Goal: Communication & Community: Answer question/provide support

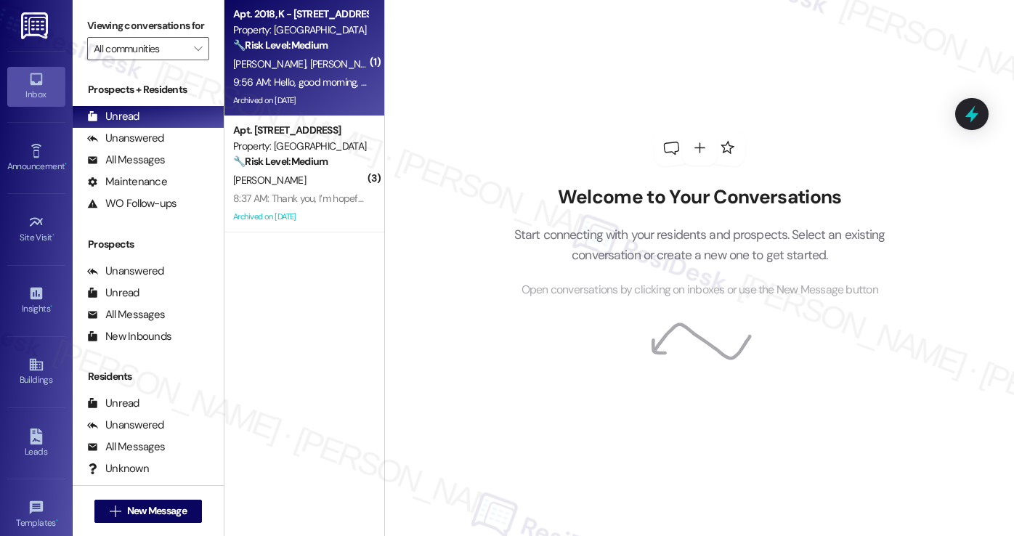
click at [92, 31] on label "Viewing conversations for" at bounding box center [148, 26] width 122 height 23
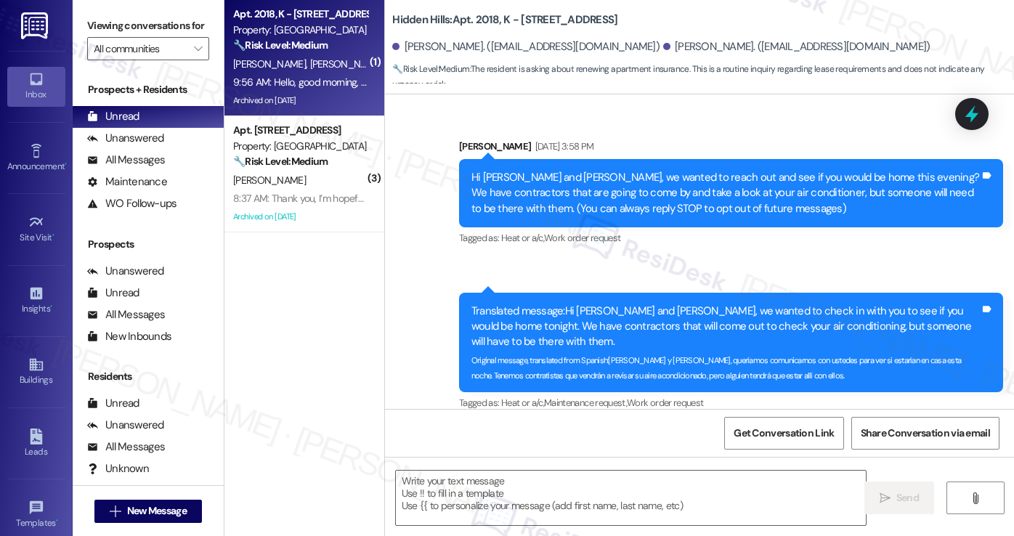
scroll to position [37543, 0]
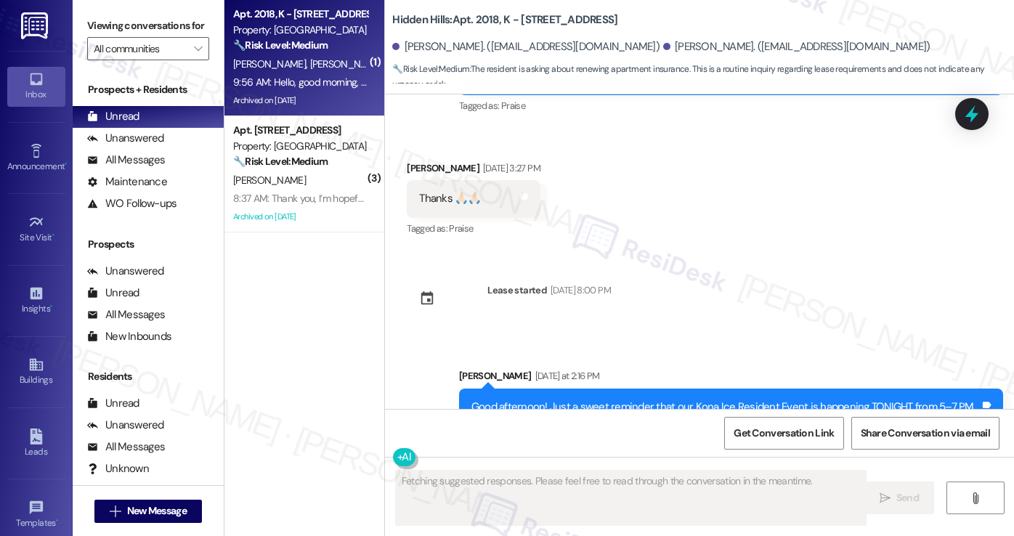
click at [671, 400] on div "Good afternoon! Just a sweet reminder that our Kona Ice Resident Event is happe…" at bounding box center [725, 423] width 508 height 46
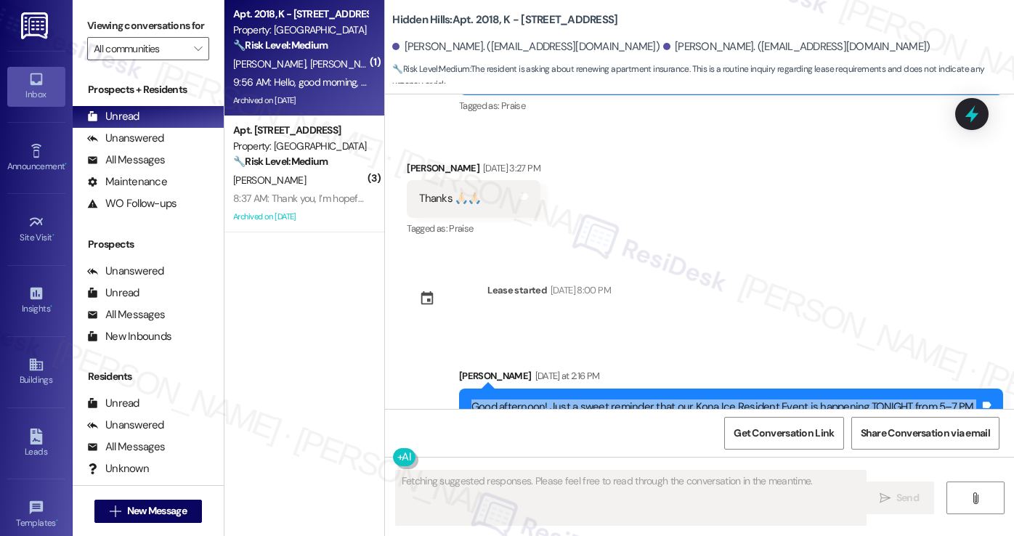
click at [671, 400] on div "Good afternoon! Just a sweet reminder that our Kona Ice Resident Event is happe…" at bounding box center [725, 423] width 508 height 46
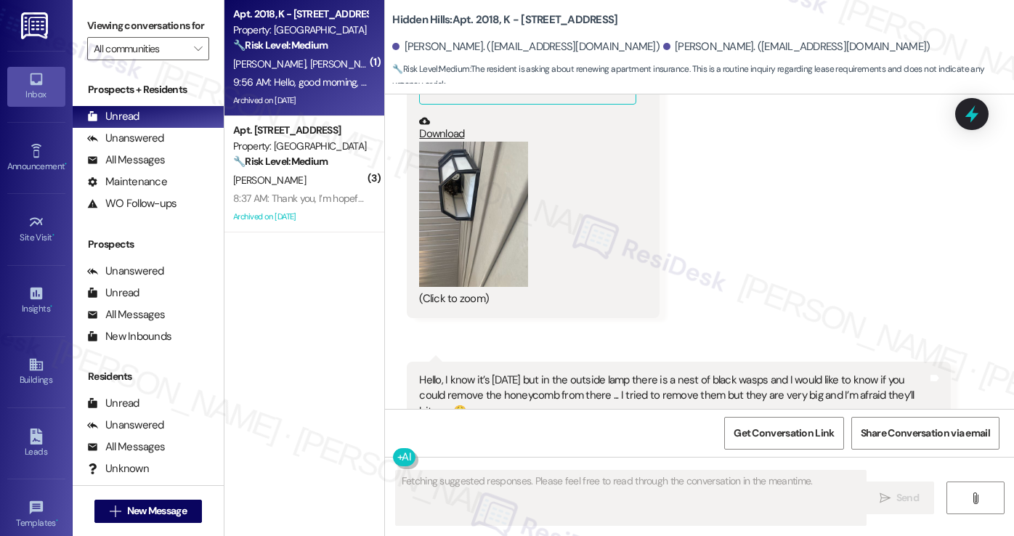
scroll to position [37180, 0]
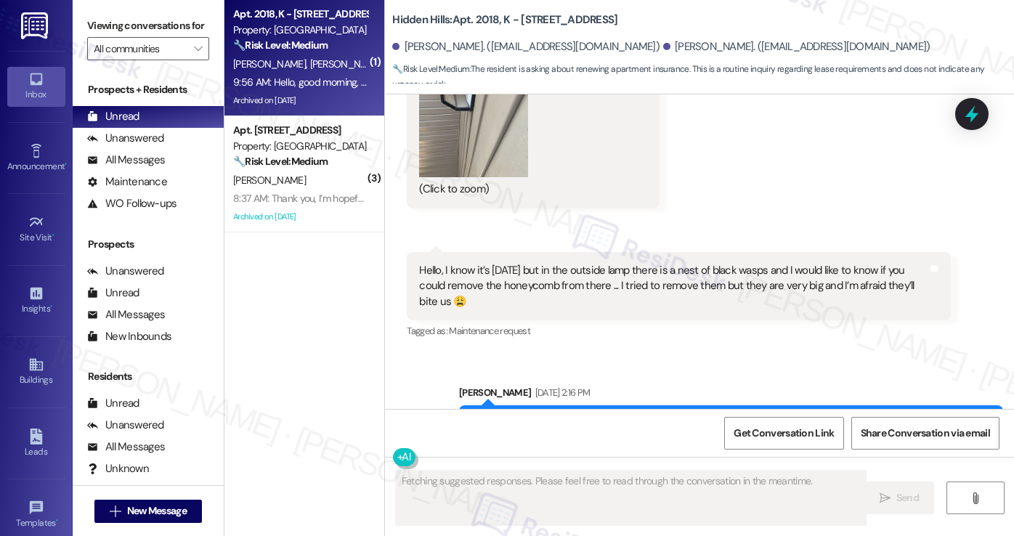
click at [593, 416] on div "Hi, Saskia! I just wanted to let you know that we addressed the wasp issue and …" at bounding box center [725, 431] width 508 height 31
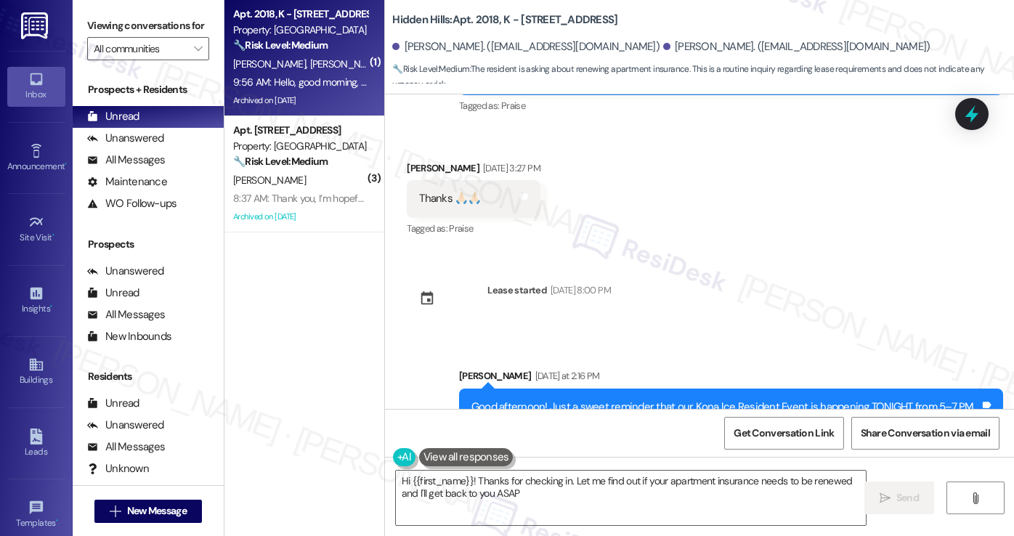
type textarea "Hi {{first_name}}! Thanks for checking in. Let me find out if your apartment in…"
click at [584, 400] on div "Good afternoon! Just a sweet reminder that our Kona Ice Resident Event is happe…" at bounding box center [725, 423] width 508 height 46
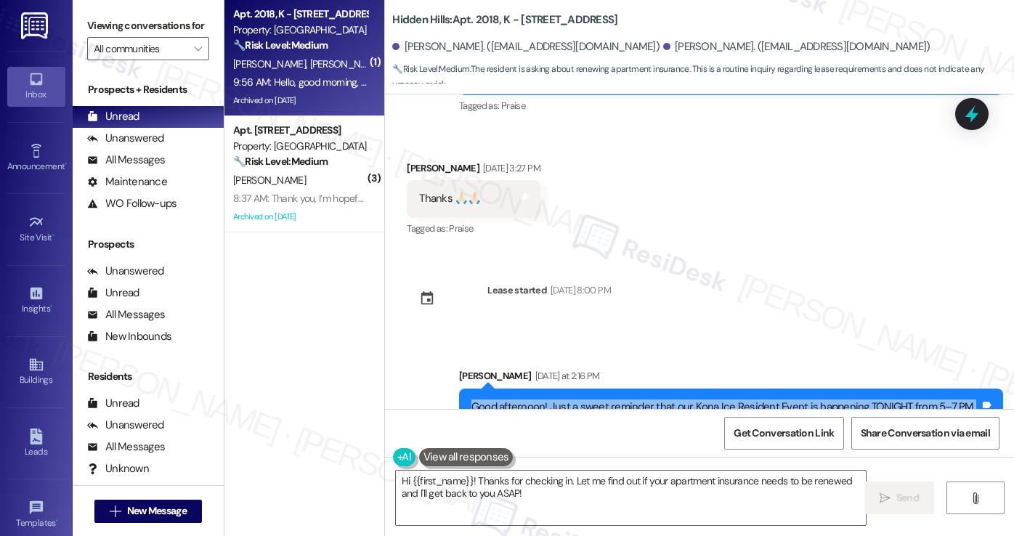
click at [584, 400] on div "Good afternoon! Just a sweet reminder that our Kona Ice Resident Event is happe…" at bounding box center [725, 423] width 508 height 46
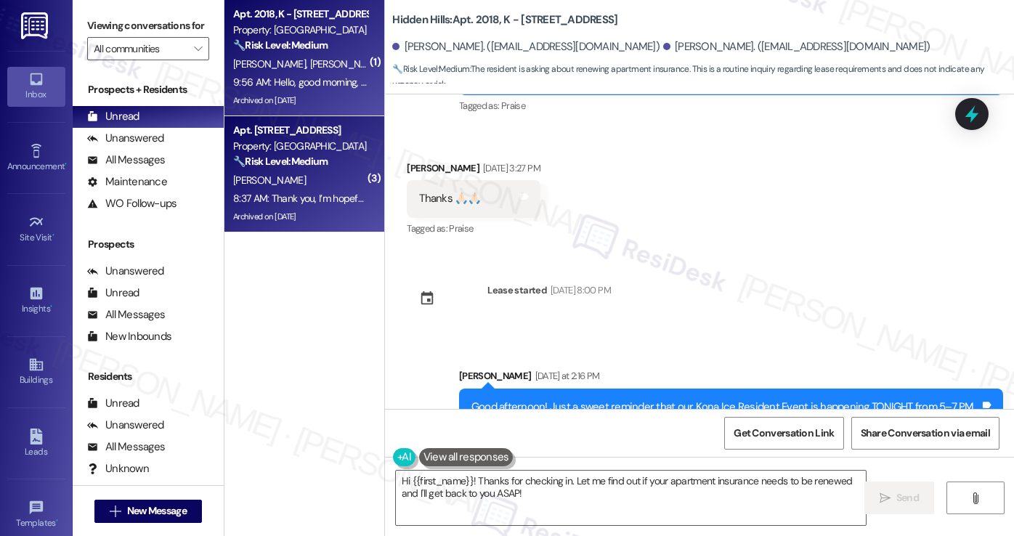
click at [359, 216] on div "Archived on [DATE]" at bounding box center [300, 217] width 137 height 18
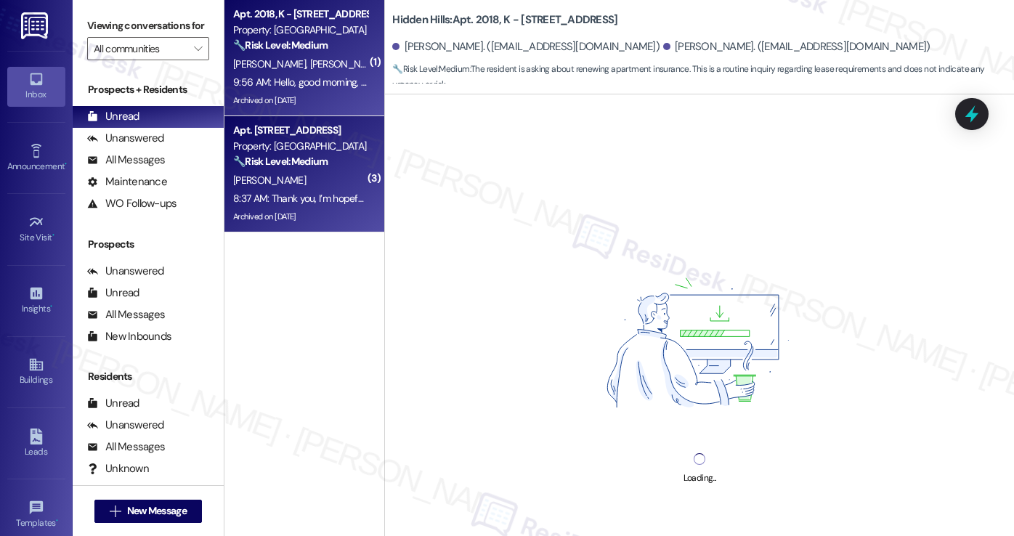
click at [309, 76] on div "9:56 AM: Hello, good morning, I wanted to ask you if you need me to renew the a…" at bounding box center [446, 82] width 426 height 13
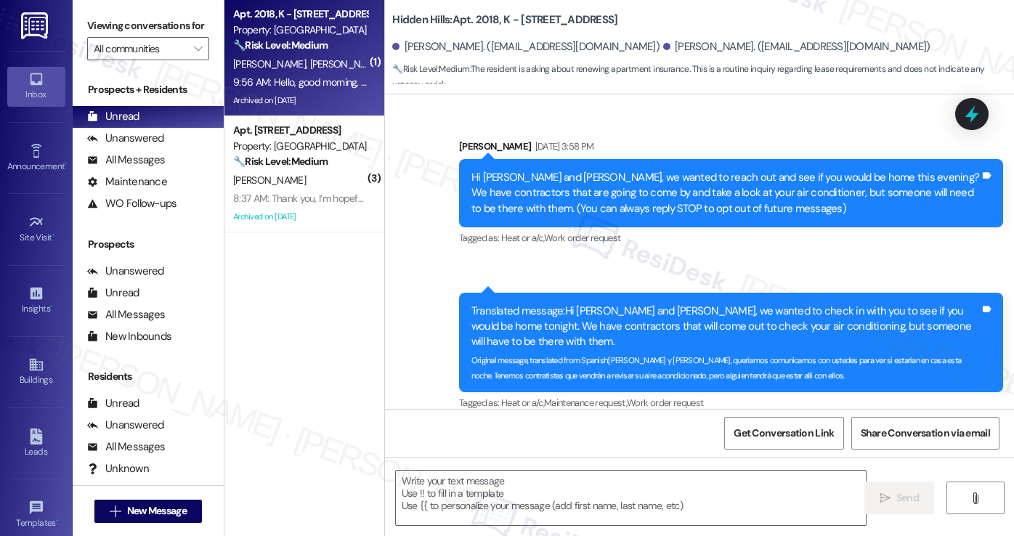
scroll to position [37542, 0]
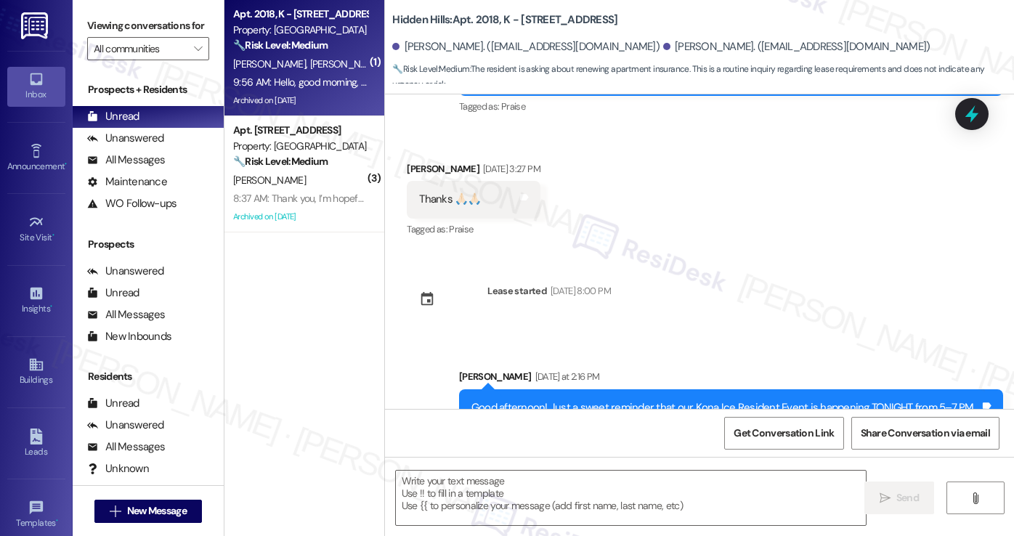
copy div "Hello, good morning, I wanted to ask you if you need me to renew the apartment …"
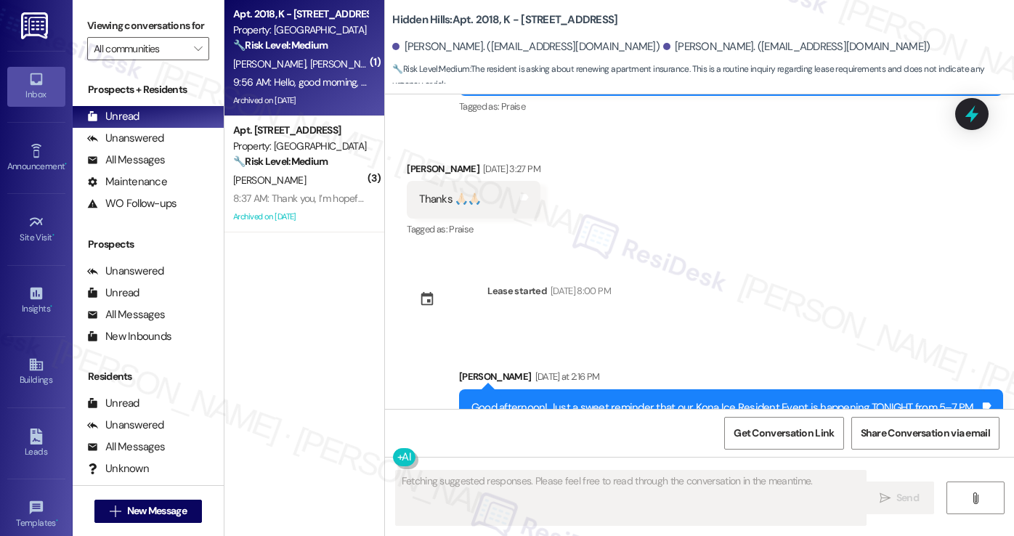
click at [102, 28] on label "Viewing conversations for" at bounding box center [148, 26] width 122 height 23
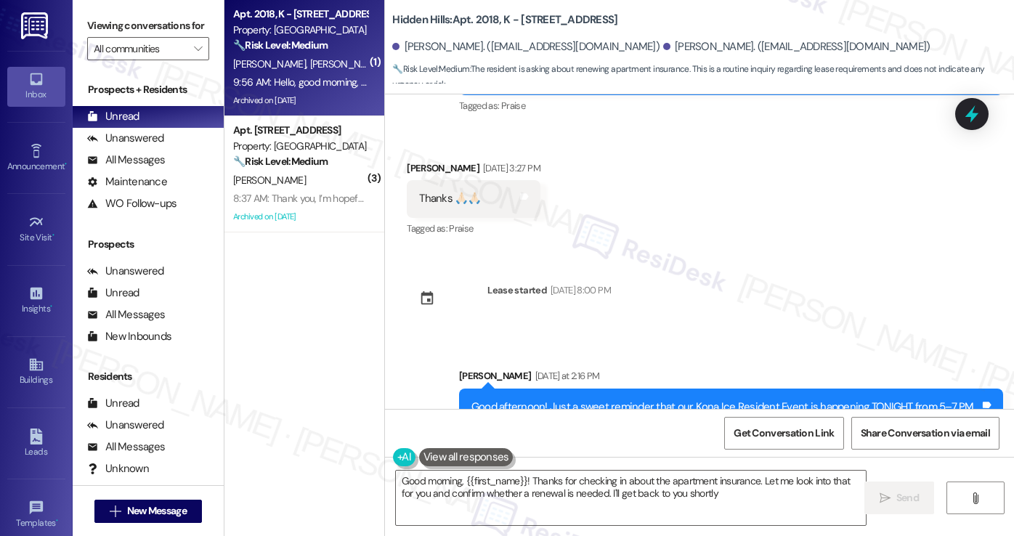
type textarea "Good morning, {{first_name}}! Thanks for checking in about the apartment insura…"
drag, startPoint x: 89, startPoint y: 32, endPoint x: 97, endPoint y: 36, distance: 8.5
click at [89, 32] on label "Viewing conversations for" at bounding box center [148, 26] width 122 height 23
click at [98, 17] on label "Viewing conversations for" at bounding box center [148, 26] width 122 height 23
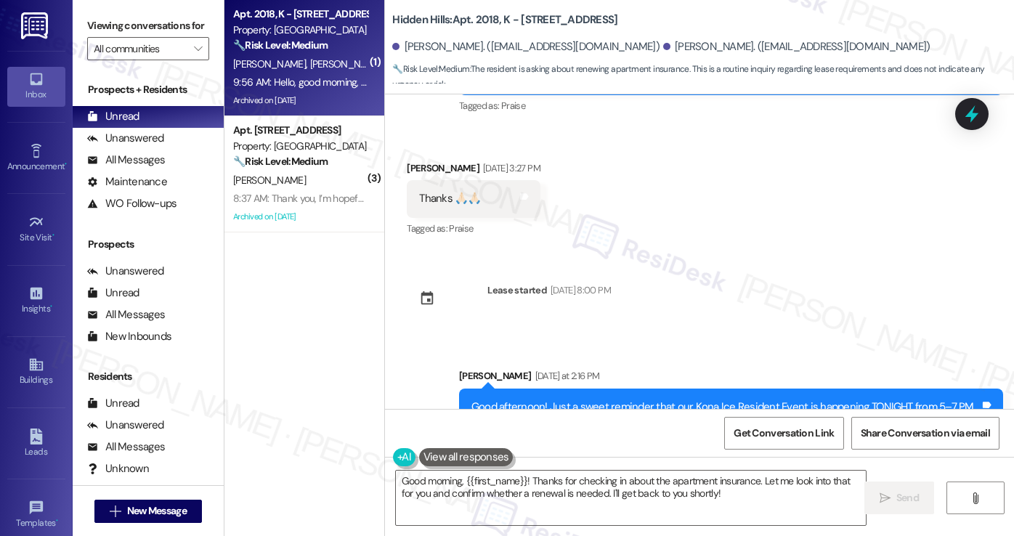
copy div "Hello, good morning, I wanted to ask you if you need me to renew the apartment …"
click at [102, 37] on label "Viewing conversations for" at bounding box center [148, 26] width 122 height 23
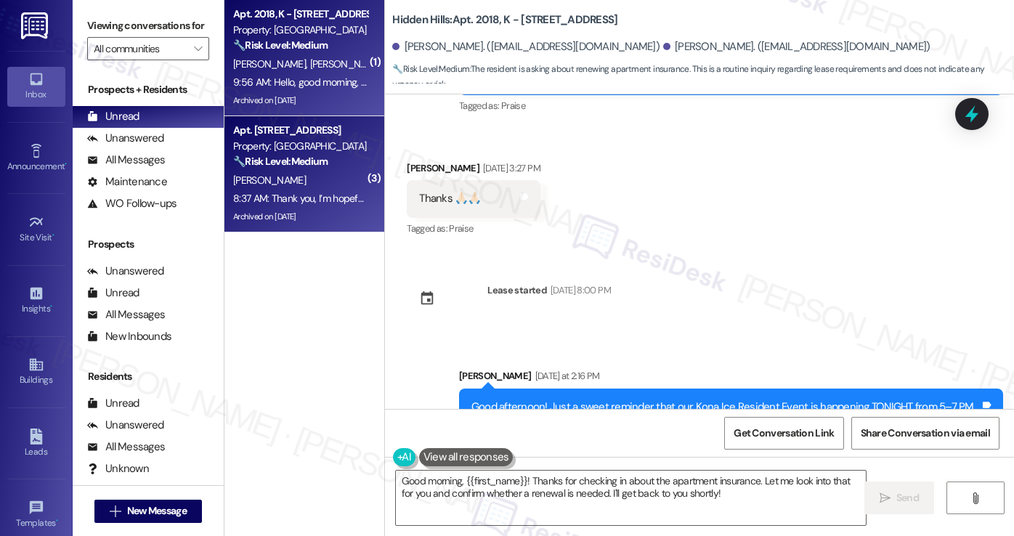
click at [305, 198] on div "8:37 AM: Thank you, I’m hopeful things will be ok soon. 8:37 AM: Thank you, I’m…" at bounding box center [345, 198] width 225 height 13
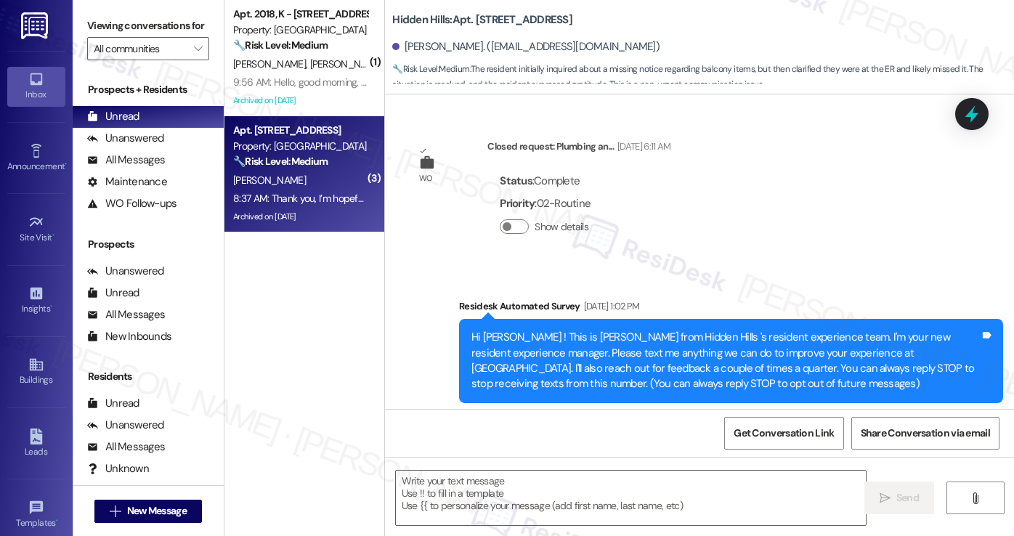
scroll to position [27070, 0]
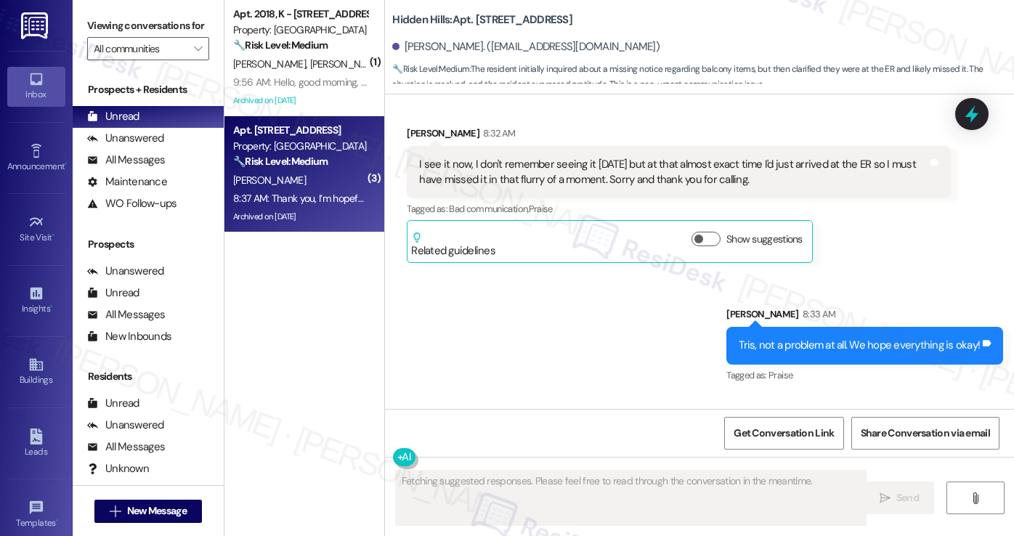
click at [524, 461] on div "Thank you, I’m hopeful things will be ok soon." at bounding box center [520, 468] width 203 height 15
click at [824, 327] on div "Tris, not a problem at all. We hope everything is okay! Tags and notes" at bounding box center [864, 345] width 277 height 37
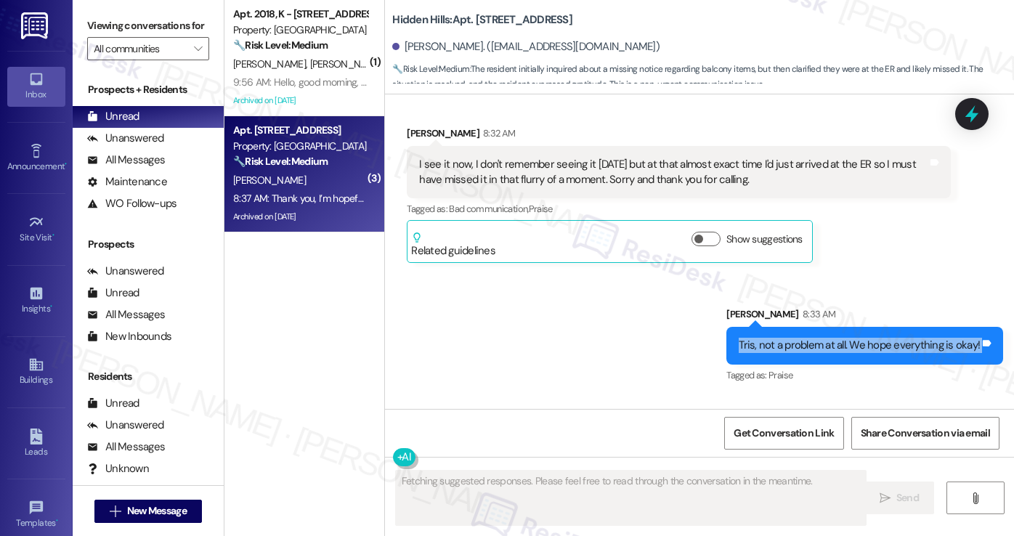
click at [824, 327] on div "Tris, not a problem at all. We hope everything is okay! Tags and notes" at bounding box center [864, 345] width 277 height 37
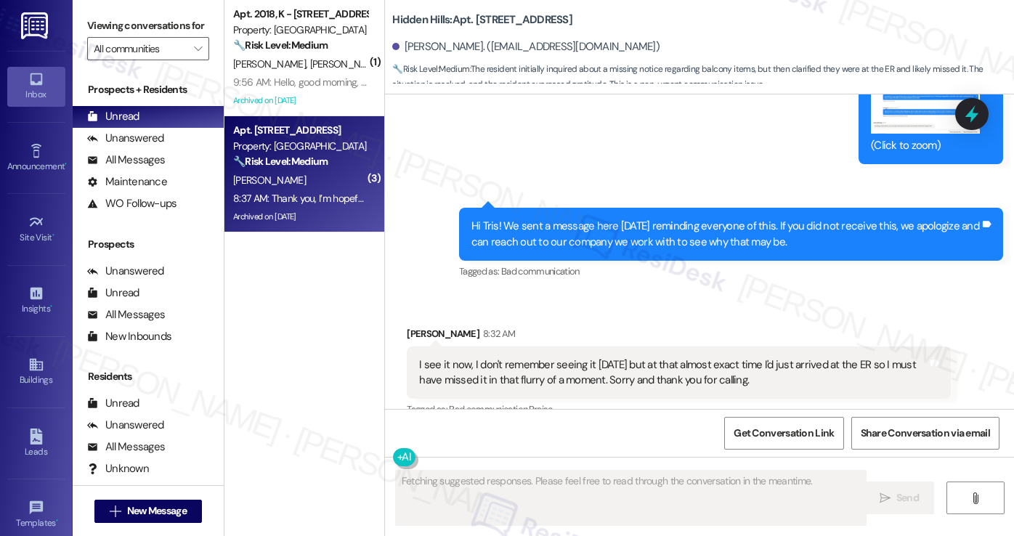
scroll to position [26852, 0]
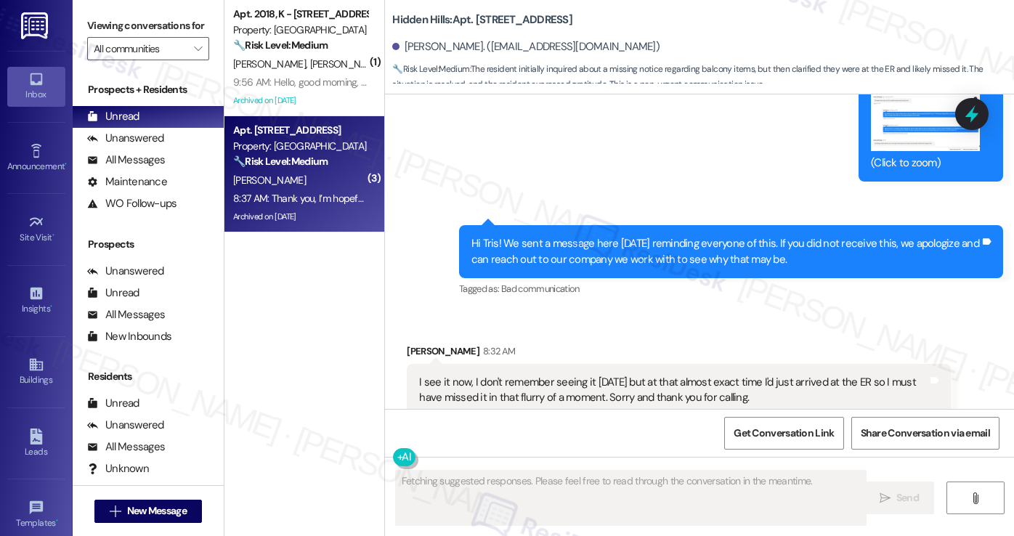
click at [484, 375] on div "I see it now, I don't remember seeing it [DATE] but at that almost exact time I…" at bounding box center [673, 390] width 508 height 31
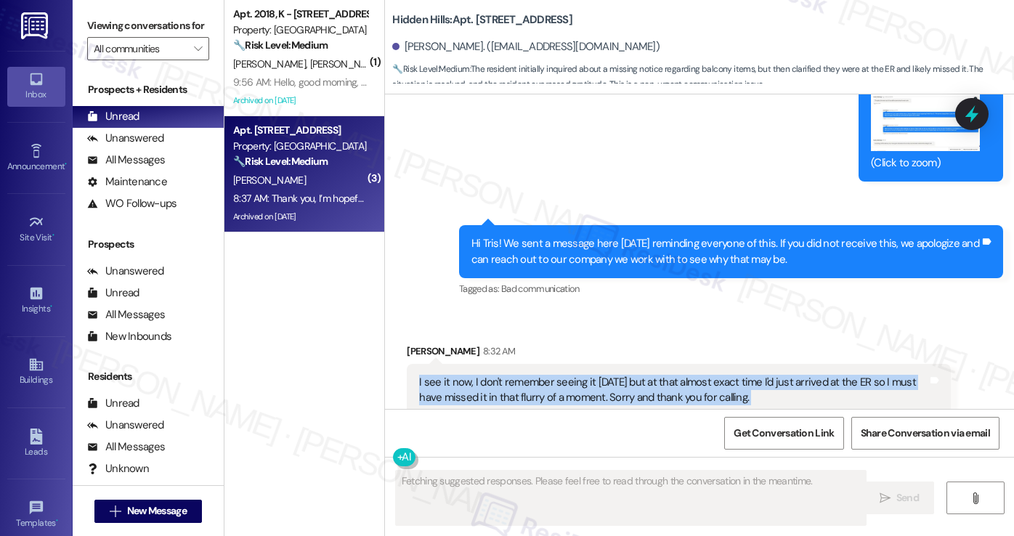
click at [484, 375] on div "I see it now, I don't remember seeing it [DATE] but at that almost exact time I…" at bounding box center [673, 390] width 508 height 31
click at [564, 375] on div "I see it now, I don't remember seeing it [DATE] but at that almost exact time I…" at bounding box center [673, 390] width 508 height 31
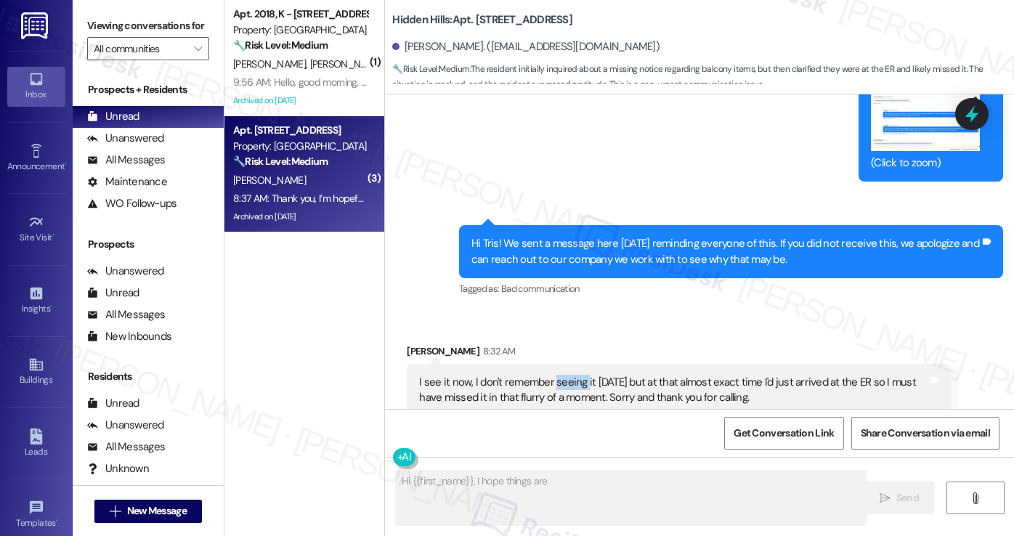
click at [564, 375] on div "I see it now, I don't remember seeing it [DATE] but at that almost exact time I…" at bounding box center [673, 390] width 508 height 31
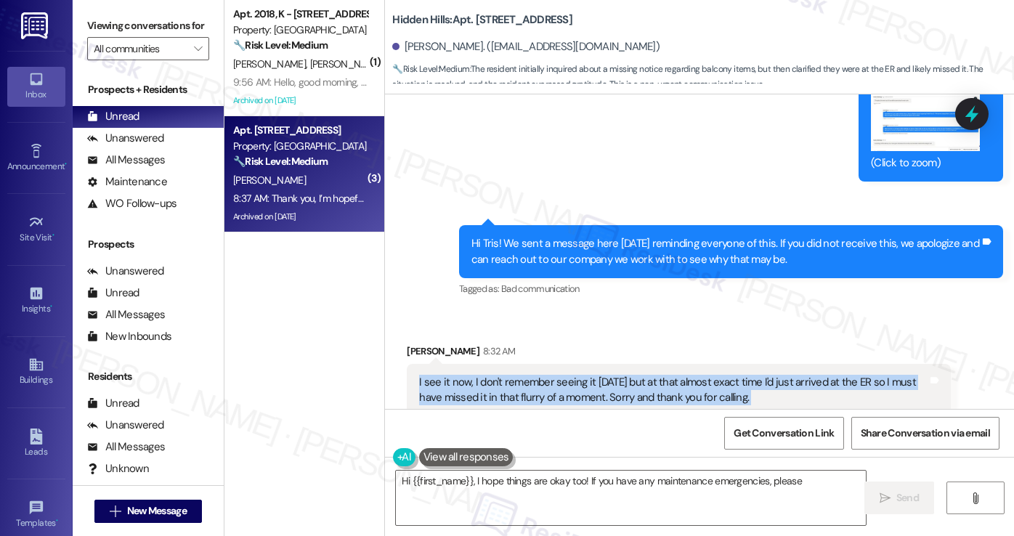
click at [564, 375] on div "I see it now, I don't remember seeing it [DATE] but at that almost exact time I…" at bounding box center [673, 390] width 508 height 31
type textarea "Hi {{first_name}}, I hope things are okay too! If you have any maintenance emer…"
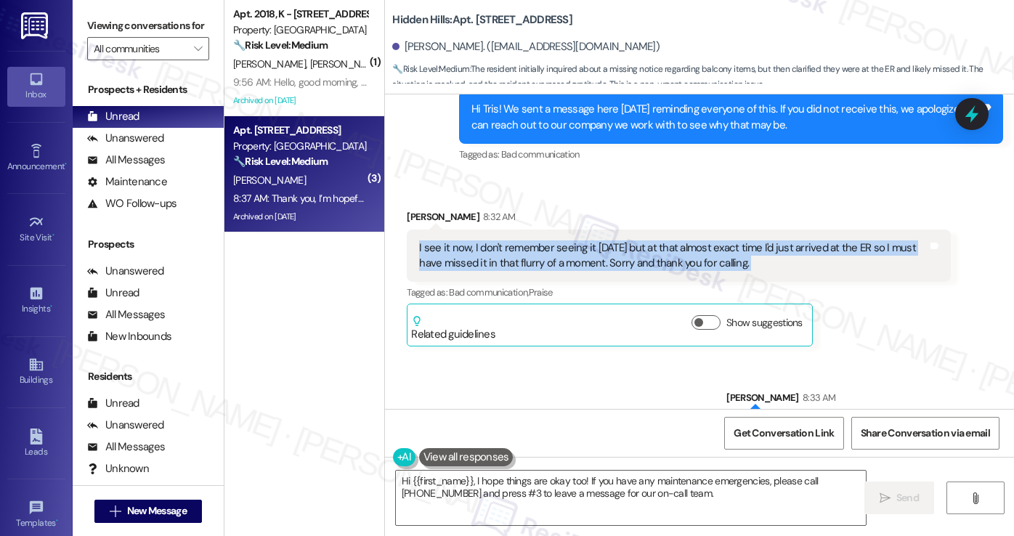
scroll to position [27070, 0]
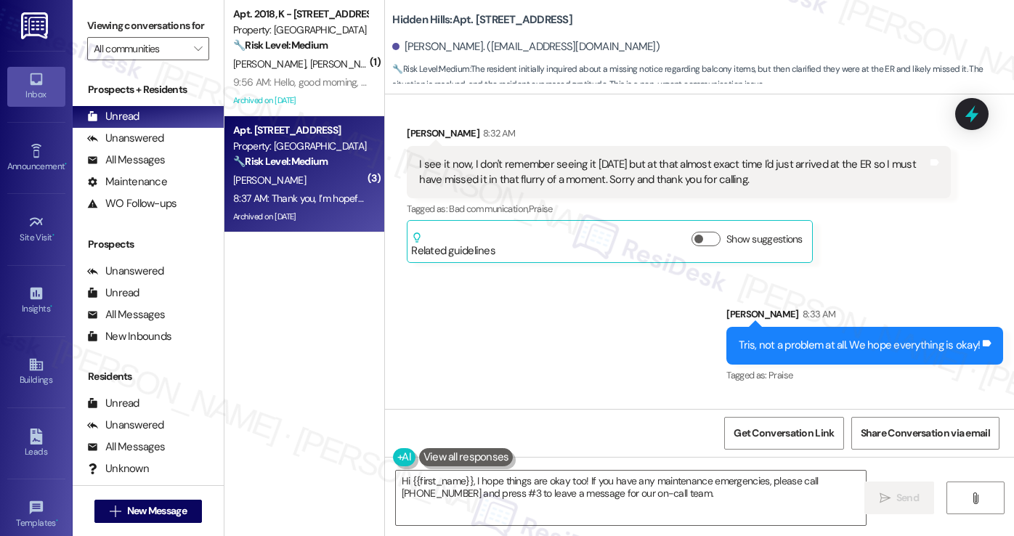
click at [790, 338] on div "Tris, not a problem at all. We hope everything is okay!" at bounding box center [859, 345] width 241 height 15
click at [734, 397] on div "Received via SMS [PERSON_NAME] 8:37 AM Thank you, I’m hopeful things will be ok…" at bounding box center [699, 458] width 629 height 123
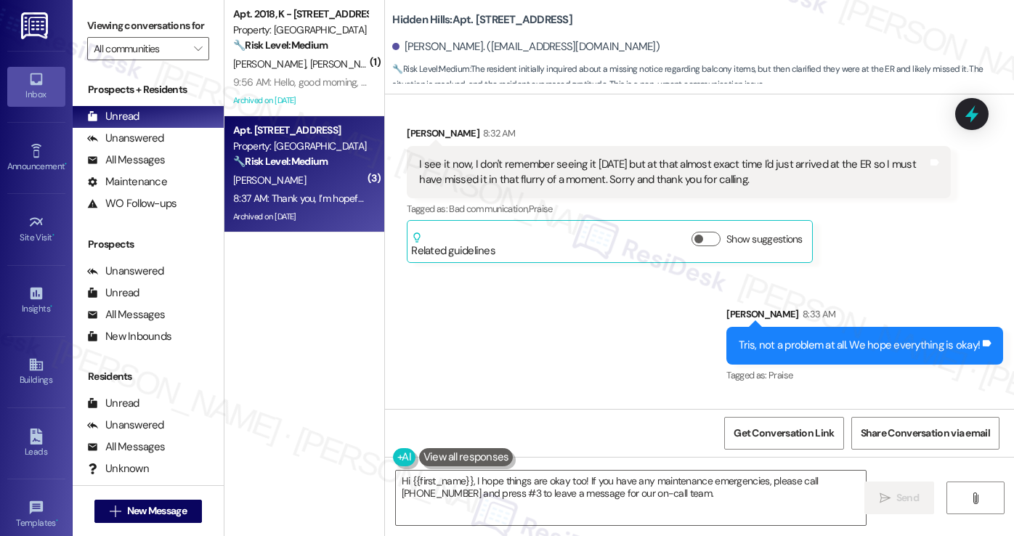
click at [519, 461] on div "Thank you, I’m hopeful things will be ok soon." at bounding box center [520, 468] width 203 height 15
click at [529, 486] on textarea "Hi {{first_name}}, I hope things are okay too! If you have any maintenance emer…" at bounding box center [631, 498] width 470 height 54
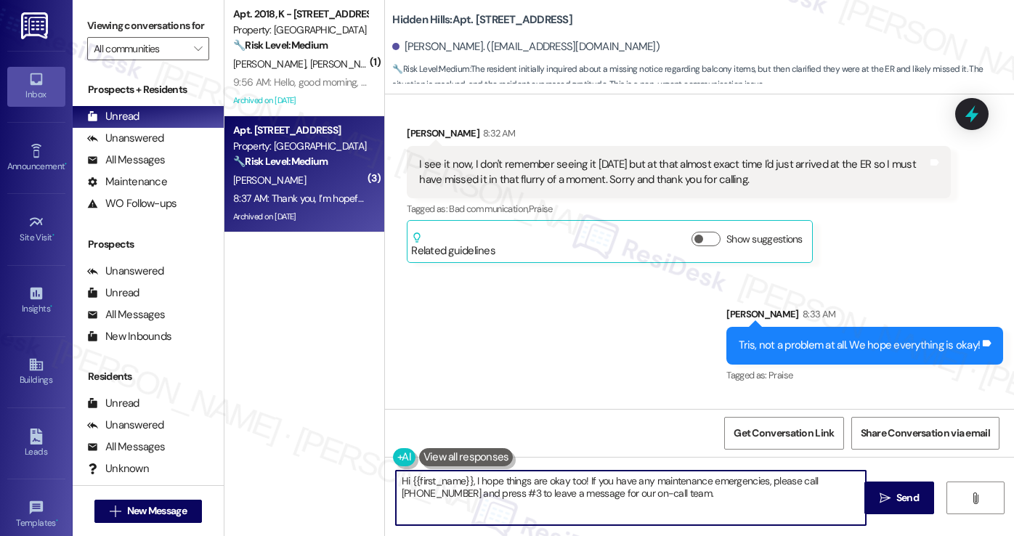
click at [529, 486] on textarea "Hi {{first_name}}, I hope things are okay too! If you have any maintenance emer…" at bounding box center [631, 498] width 470 height 54
click at [685, 485] on textarea "Hi {{first_name}}, I hope things are okay too! If you have any maintenance emer…" at bounding box center [631, 498] width 470 height 54
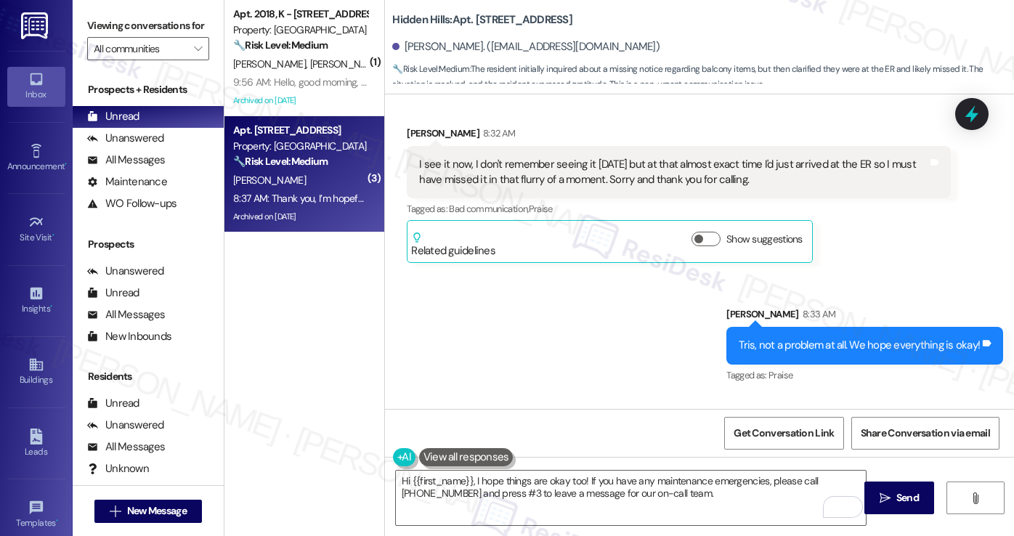
click at [78, 25] on div "Viewing conversations for All communities " at bounding box center [148, 37] width 151 height 75
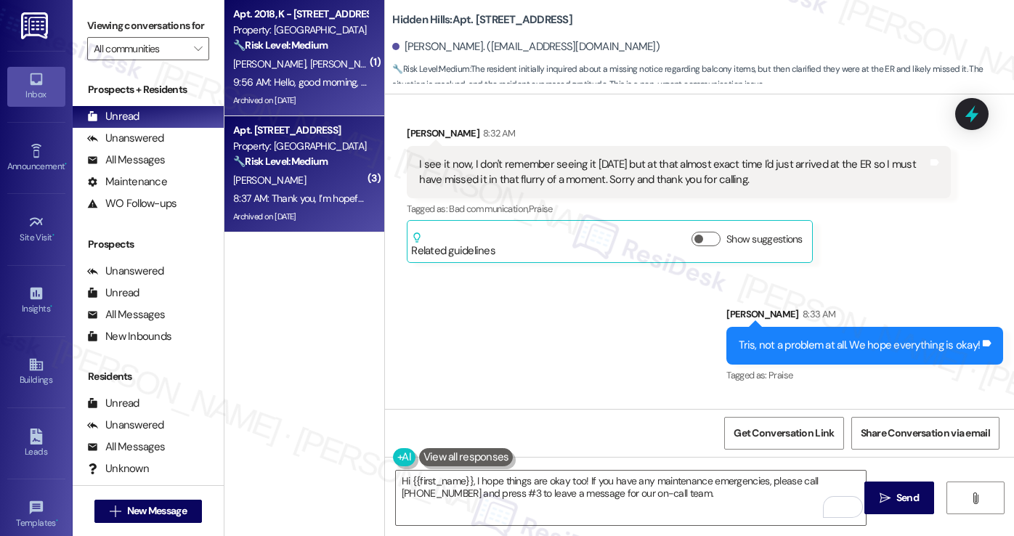
click at [310, 70] on span "[PERSON_NAME]" at bounding box center [346, 63] width 73 height 13
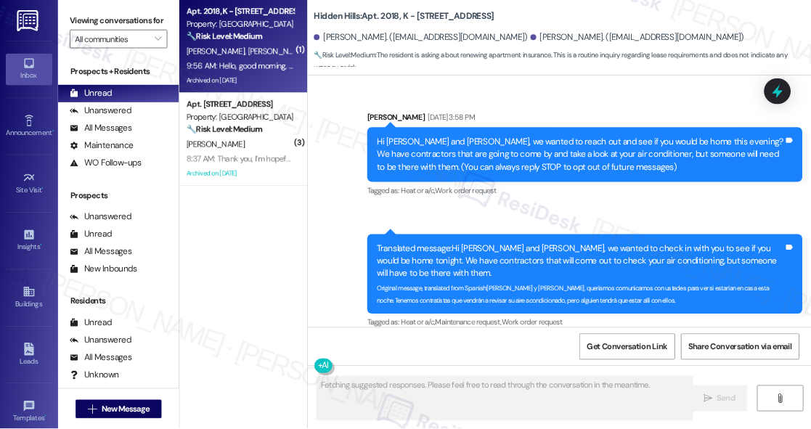
scroll to position [37542, 0]
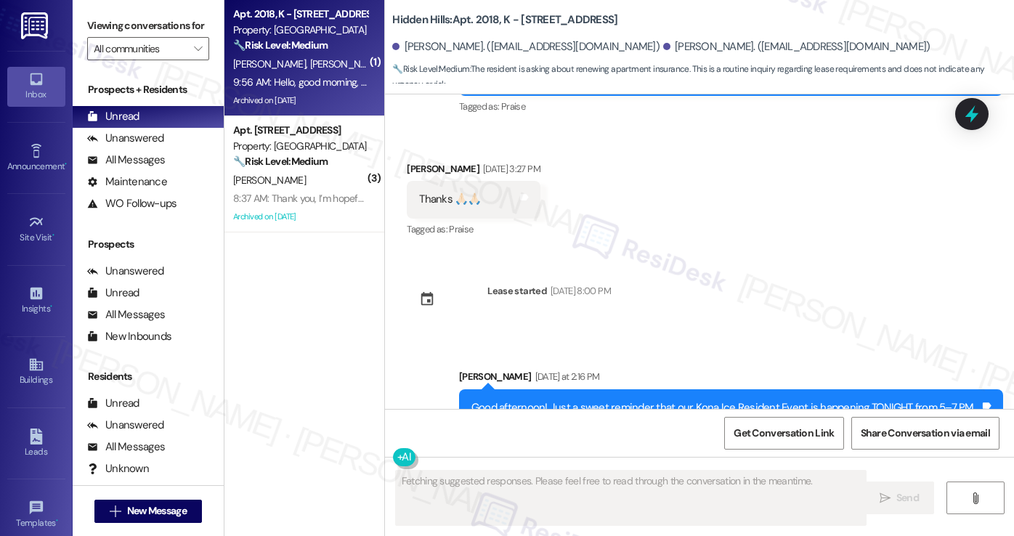
drag, startPoint x: 84, startPoint y: 15, endPoint x: 180, endPoint y: 78, distance: 115.2
click at [84, 15] on div "Viewing conversations for All communities " at bounding box center [148, 37] width 151 height 75
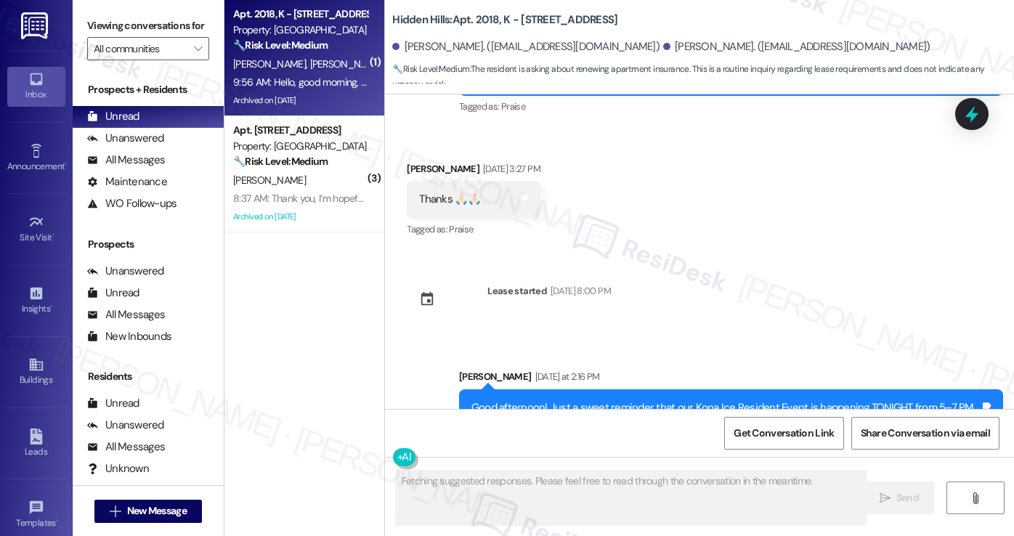
click at [697, 400] on div "Good afternoon! Just a sweet reminder that our Kona Ice Resident Event is happe…" at bounding box center [725, 423] width 508 height 46
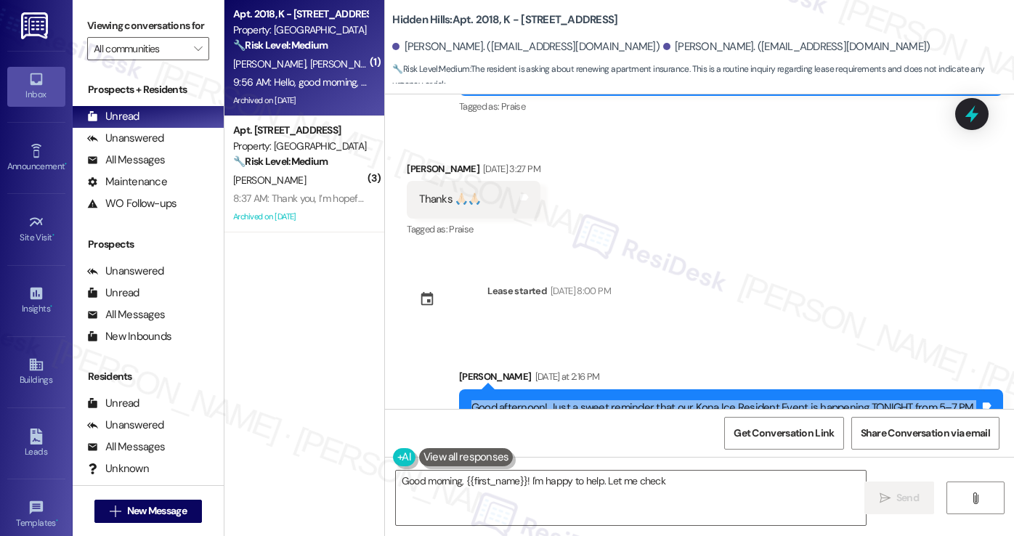
click at [697, 400] on div "Good afternoon! Just a sweet reminder that our Kona Ice Resident Event is happe…" at bounding box center [725, 423] width 508 height 46
click at [564, 495] on textarea "Good morning, {{first_name}}! I'm happy to help. Let me check on your apartment…" at bounding box center [631, 498] width 470 height 54
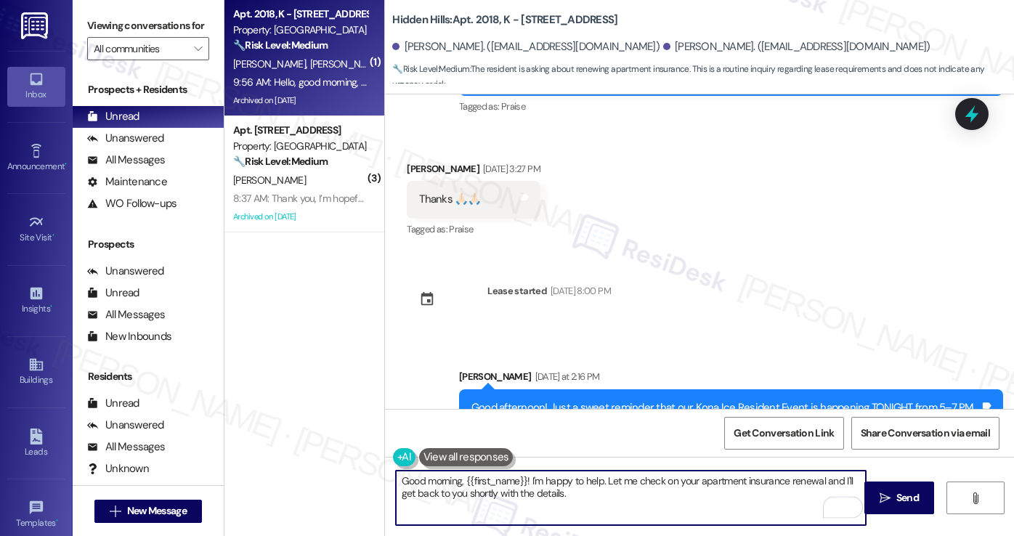
drag, startPoint x: 601, startPoint y: 492, endPoint x: 452, endPoint y: 482, distance: 150.0
click at [450, 482] on textarea "Good morning, {{first_name}}! I'm happy to help. Let me check on your apartment…" at bounding box center [631, 498] width 470 height 54
click at [423, 523] on div "[PERSON_NAME] Question 9:56 AM" at bounding box center [634, 534] width 455 height 23
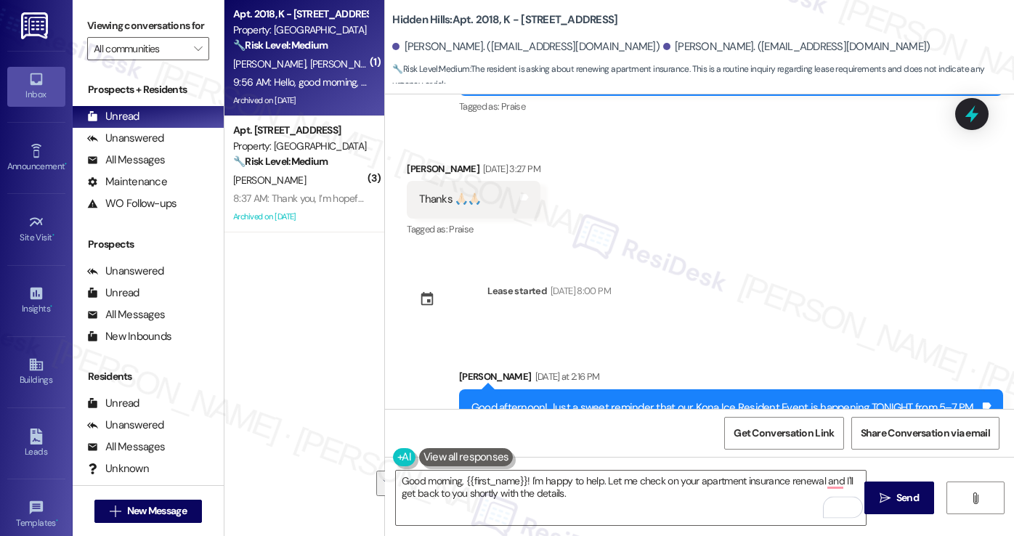
click at [423, 523] on div "[PERSON_NAME] Question 9:56 AM" at bounding box center [634, 534] width 455 height 23
copy div "Saskia"
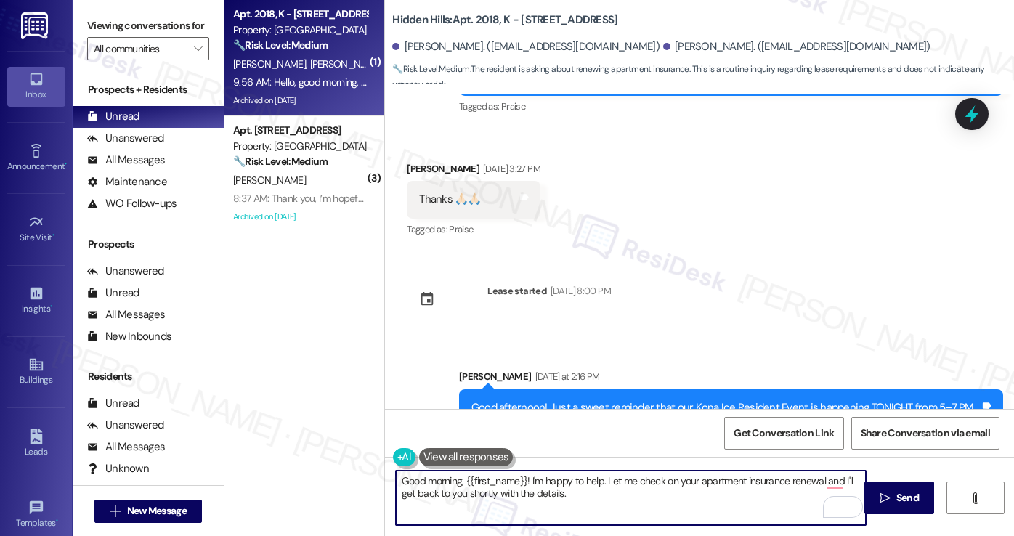
drag, startPoint x: 462, startPoint y: 478, endPoint x: 520, endPoint y: 473, distance: 58.3
click at [520, 473] on textarea "Good morning, {{first_name}}! I'm happy to help. Let me check on your apartment…" at bounding box center [631, 498] width 470 height 54
paste textarea "Saskia"
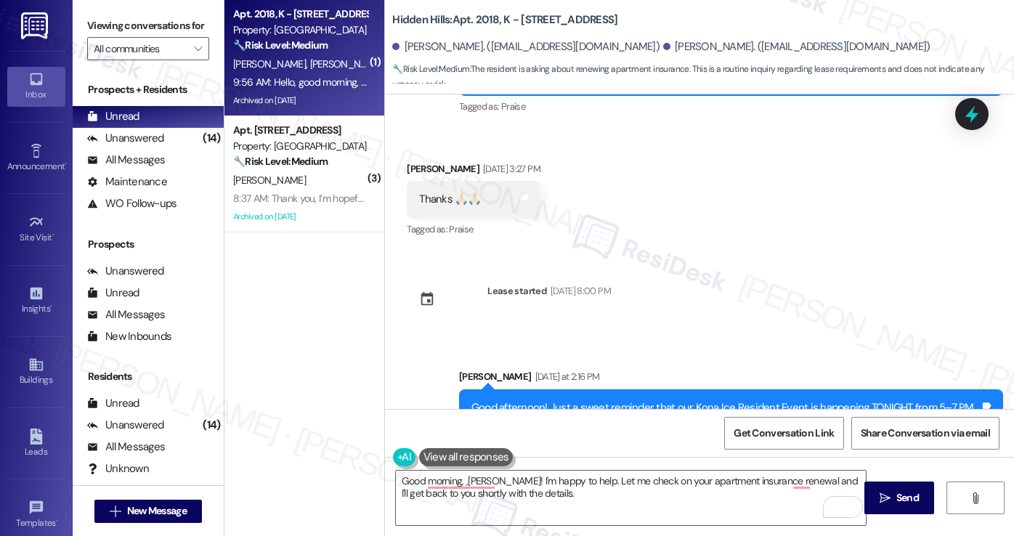
click at [113, 34] on label "Viewing conversations for" at bounding box center [148, 26] width 122 height 23
click at [671, 502] on textarea "Good morning, ,[PERSON_NAME]! I'm happy to help. Let me check on your apartment…" at bounding box center [631, 498] width 470 height 54
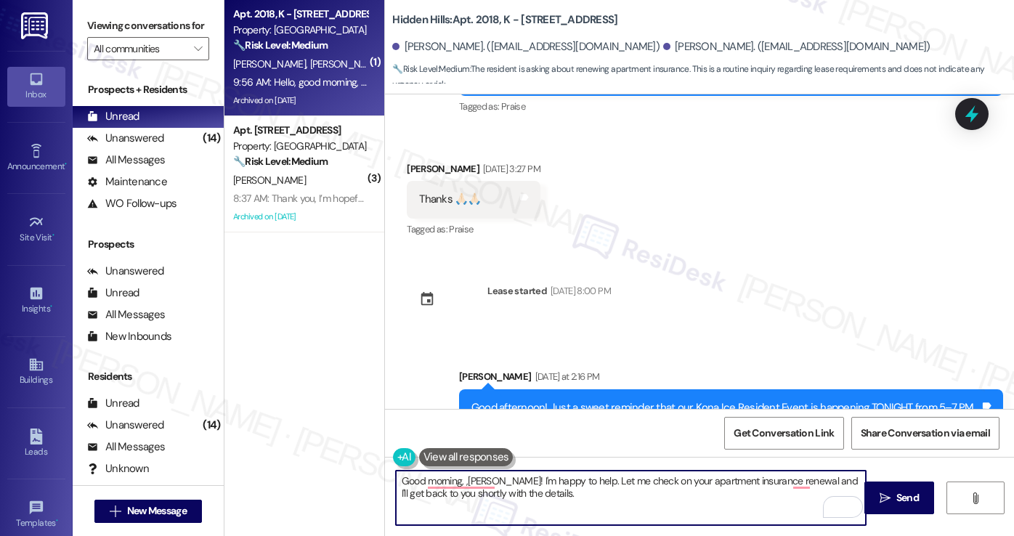
click at [559, 487] on textarea "Good morning, ,[PERSON_NAME]! I'm happy to help. Let me check on your apartment…" at bounding box center [631, 498] width 470 height 54
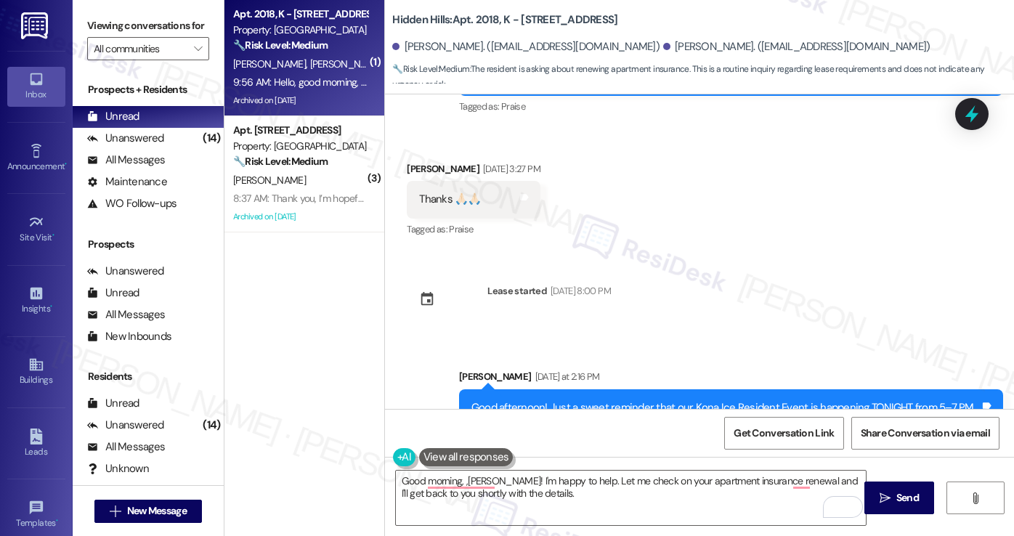
drag, startPoint x: 102, startPoint y: 28, endPoint x: 170, endPoint y: 92, distance: 94.0
click at [102, 28] on label "Viewing conversations for" at bounding box center [148, 26] width 122 height 23
click at [487, 479] on textarea "Good morning, ,[PERSON_NAME]! I'm happy to help. Let me check on your apartment…" at bounding box center [631, 498] width 470 height 54
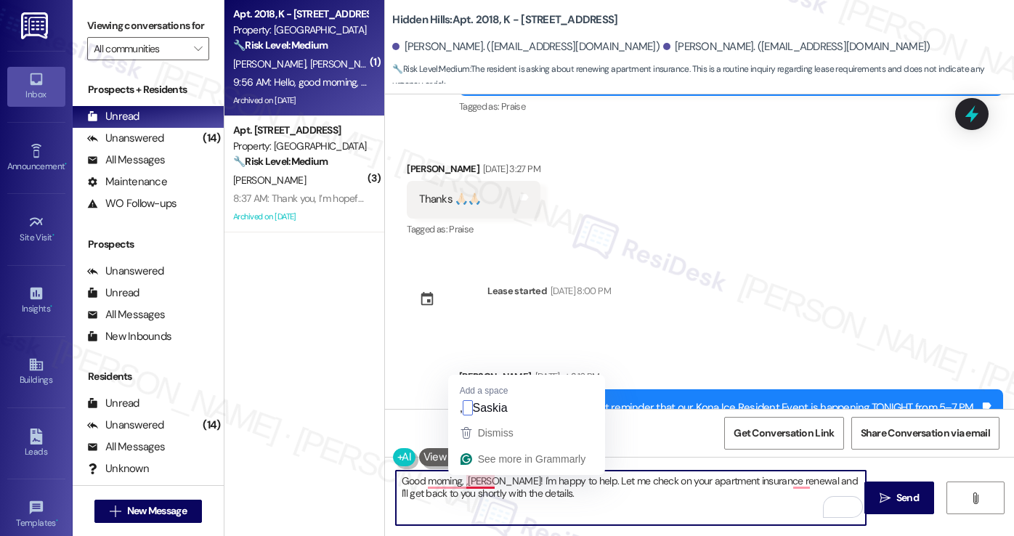
click at [487, 479] on textarea "Good morning, ,[PERSON_NAME]! I'm happy to help. Let me check on your apartment…" at bounding box center [631, 498] width 470 height 54
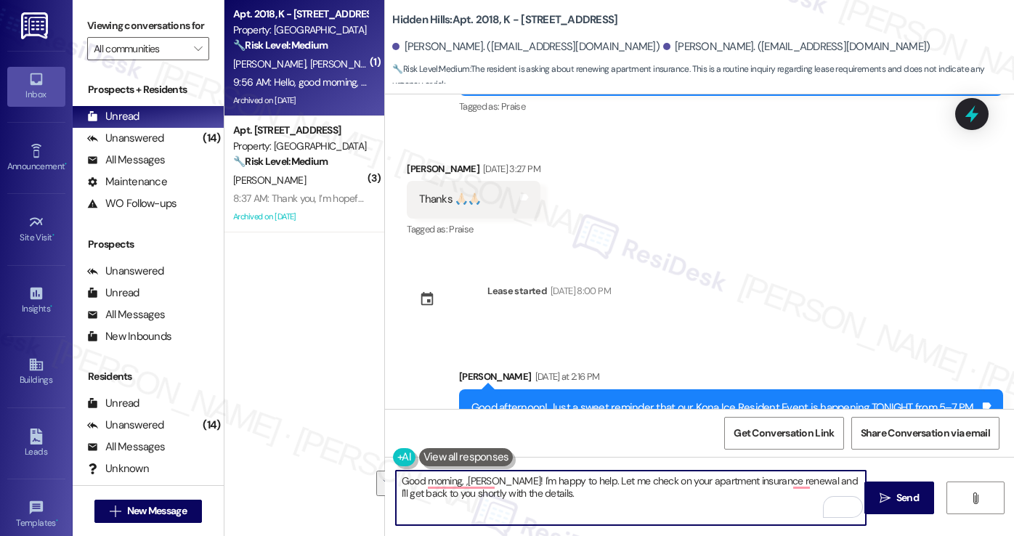
click at [556, 496] on textarea "Good morning, ,[PERSON_NAME]! I'm happy to help. Let me check on your apartment…" at bounding box center [631, 498] width 470 height 54
drag, startPoint x: 554, startPoint y: 496, endPoint x: 492, endPoint y: 478, distance: 64.4
click at [493, 479] on textarea "Good morning, ,[PERSON_NAME]! I'm happy to help. Let me check on your apartment…" at bounding box center [631, 498] width 470 height 54
paste textarea "Good morning, and thank you for reaching out. I understand your concern about r…"
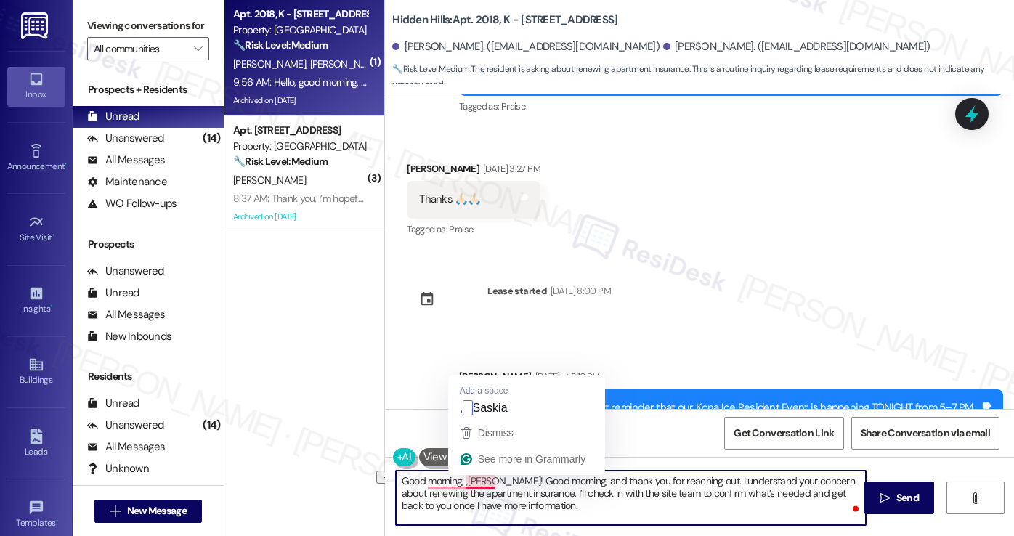
drag, startPoint x: 577, startPoint y: 482, endPoint x: 487, endPoint y: 480, distance: 90.8
click at [487, 480] on textarea "Good morning, ,[PERSON_NAME]! Good morning, and thank you for reaching out. I u…" at bounding box center [631, 498] width 470 height 54
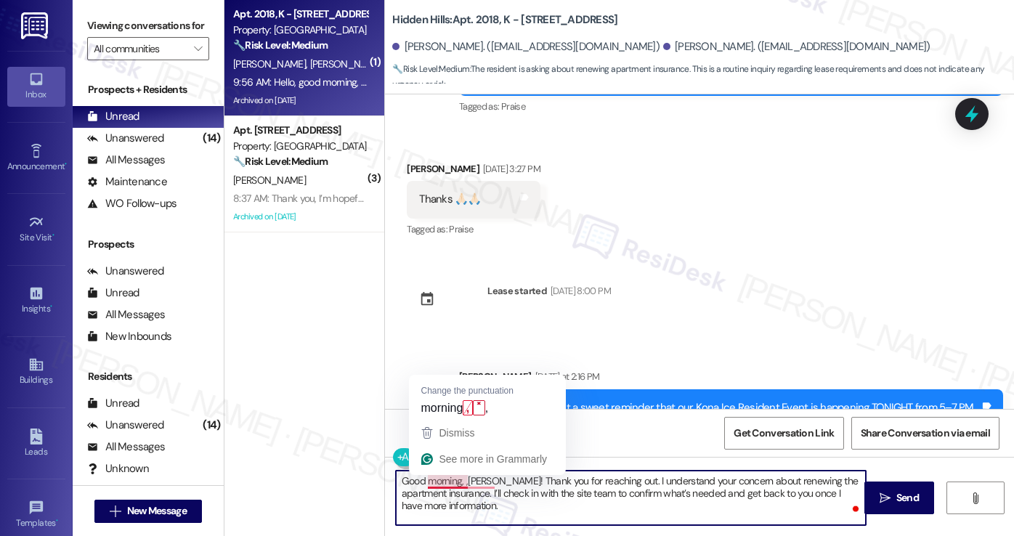
click at [459, 484] on textarea "Good morning, ,[PERSON_NAME]! Thank you for reaching out. I understand your con…" at bounding box center [631, 498] width 470 height 54
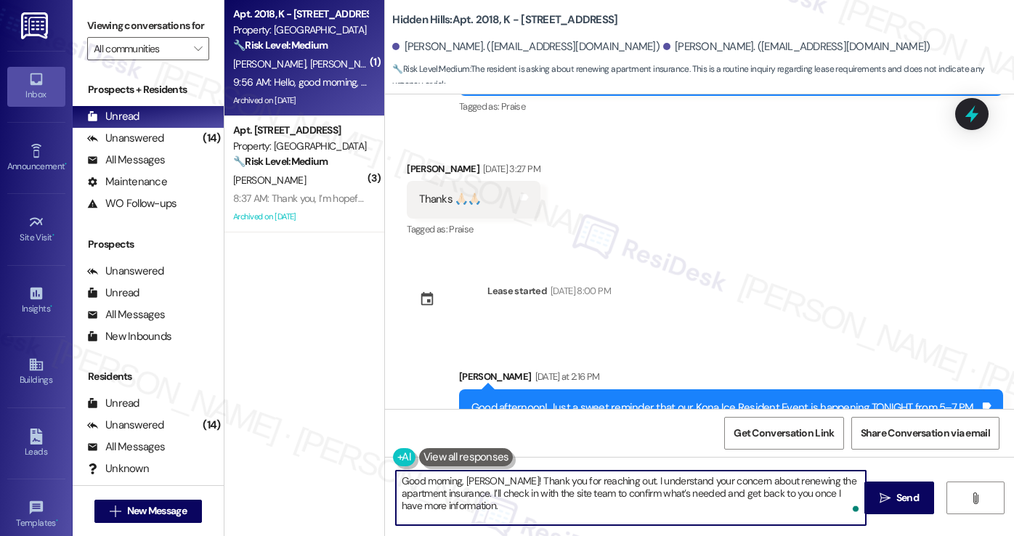
click at [643, 505] on textarea "Good morning, [PERSON_NAME]! Thank you for reaching out. I understand your conc…" at bounding box center [631, 498] width 470 height 54
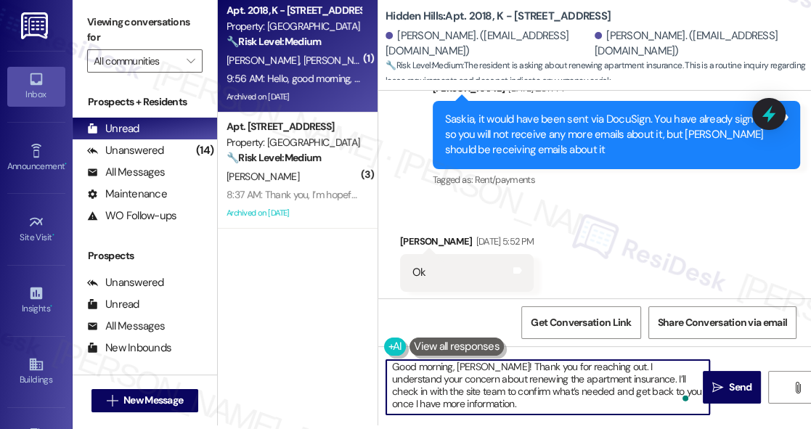
scroll to position [4, 0]
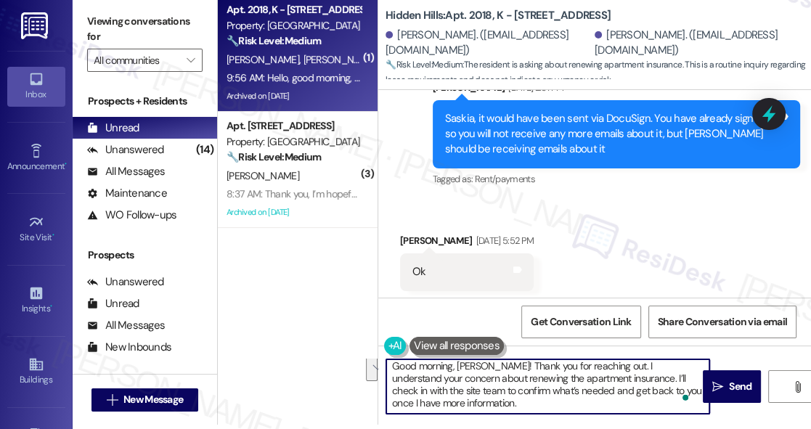
drag, startPoint x: 595, startPoint y: 401, endPoint x: 657, endPoint y: 391, distance: 62.6
click at [657, 391] on textarea "Good morning, [PERSON_NAME]! Thank you for reaching out. I understand your conc…" at bounding box center [547, 387] width 323 height 54
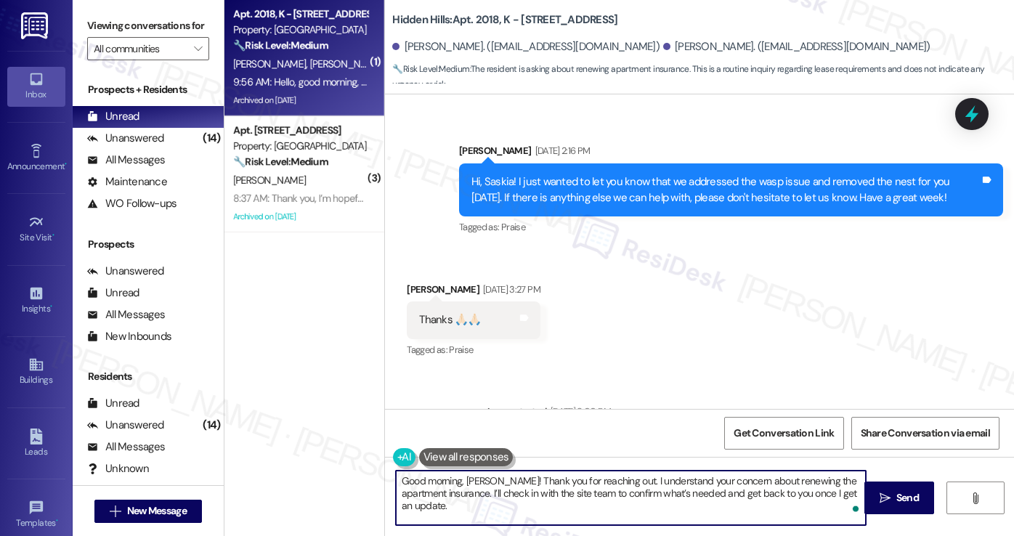
scroll to position [37543, 0]
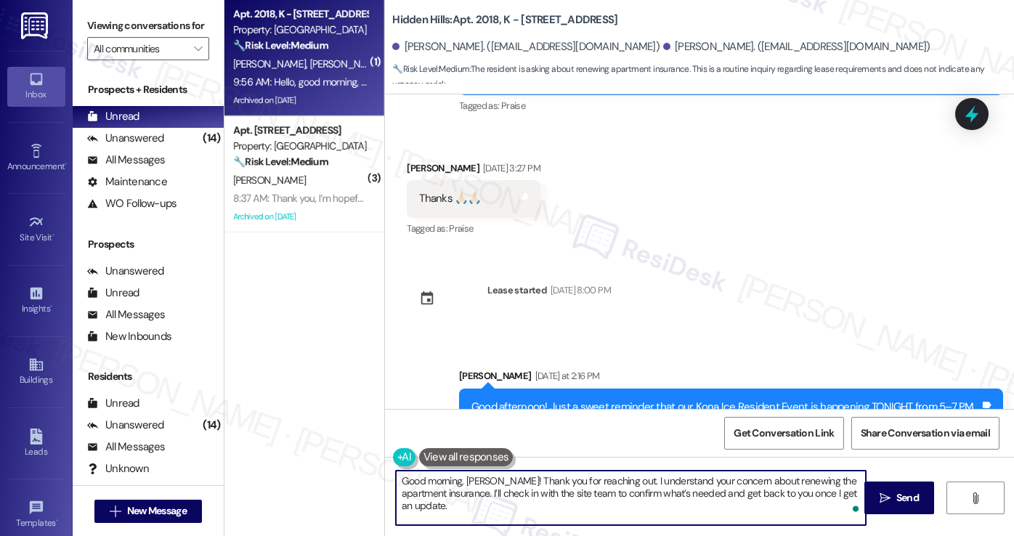
click at [729, 482] on textarea "Good morning, [PERSON_NAME]! Thank you for reaching out. I understand your conc…" at bounding box center [631, 498] width 470 height 54
click at [626, 498] on textarea "Good morning, [PERSON_NAME]! Thank you for reaching out. I understand your conc…" at bounding box center [631, 498] width 470 height 54
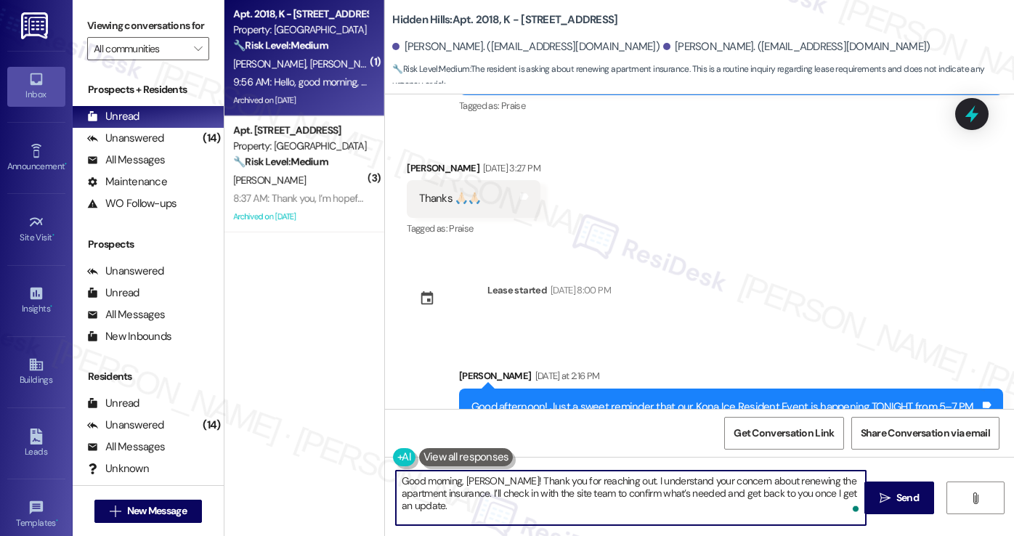
click at [626, 498] on textarea "Good morning, [PERSON_NAME]! Thank you for reaching out. I understand your conc…" at bounding box center [631, 498] width 470 height 54
click at [662, 498] on textarea "Good morning, [PERSON_NAME]! Thank you for reaching out. I understand your conc…" at bounding box center [631, 498] width 470 height 54
drag, startPoint x: 617, startPoint y: 493, endPoint x: 676, endPoint y: 493, distance: 59.6
click at [676, 493] on textarea "Good morning, [PERSON_NAME]! Thank you for reaching out. I understand your conc…" at bounding box center [631, 498] width 470 height 54
type textarea "Good morning, [PERSON_NAME]! Thank you for reaching out. I understand your conc…"
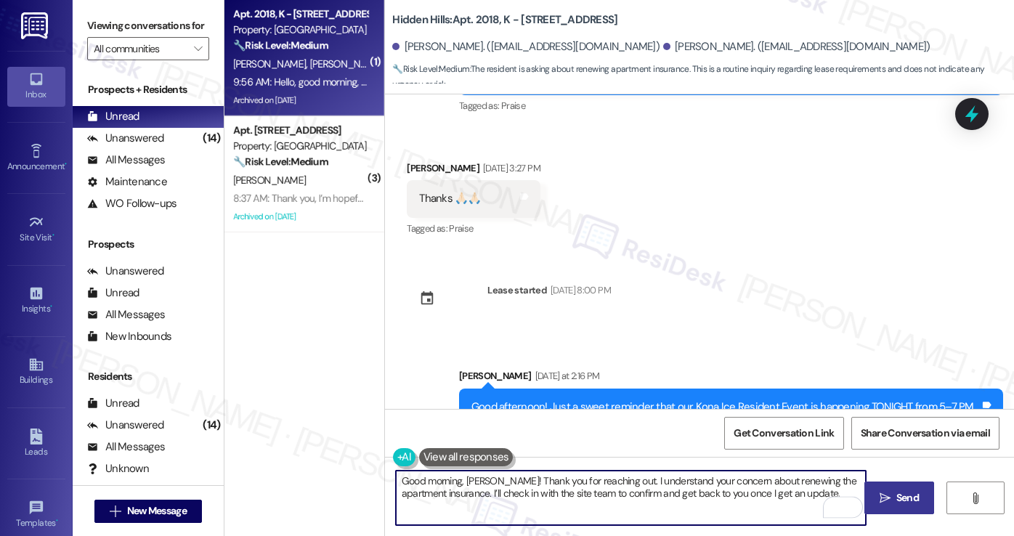
click at [893, 503] on span "Send" at bounding box center [907, 497] width 28 height 15
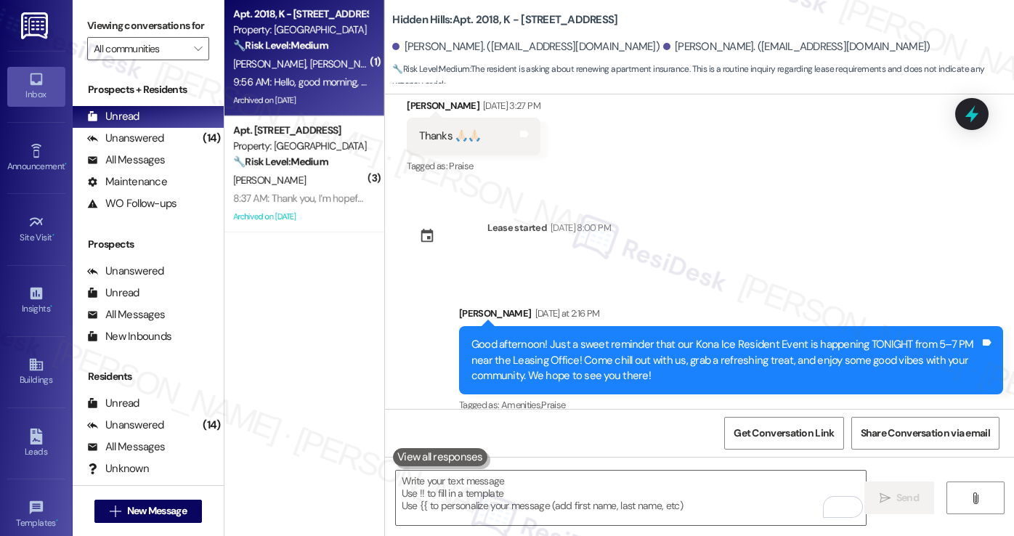
scroll to position [37660, 0]
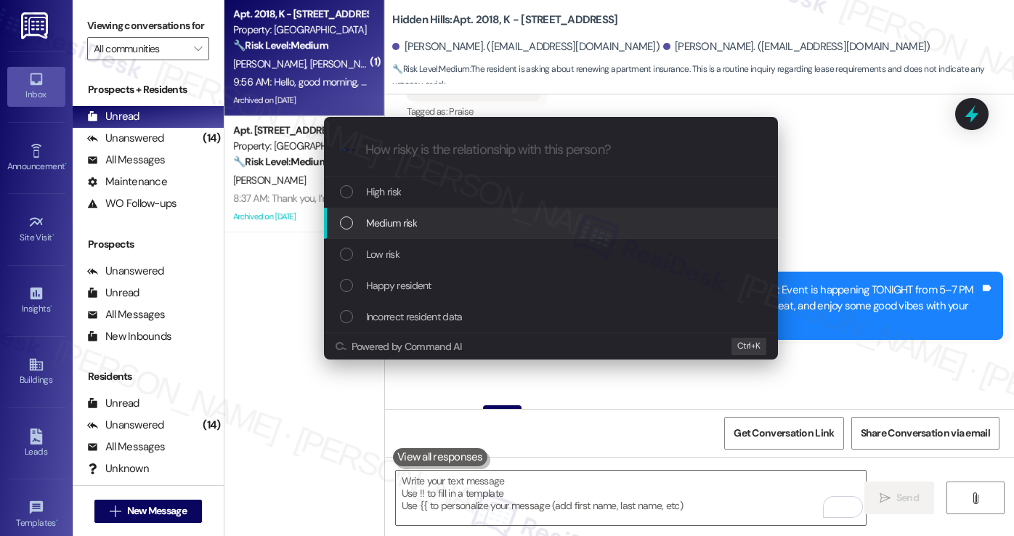
click at [416, 227] on span "Medium risk" at bounding box center [391, 223] width 51 height 16
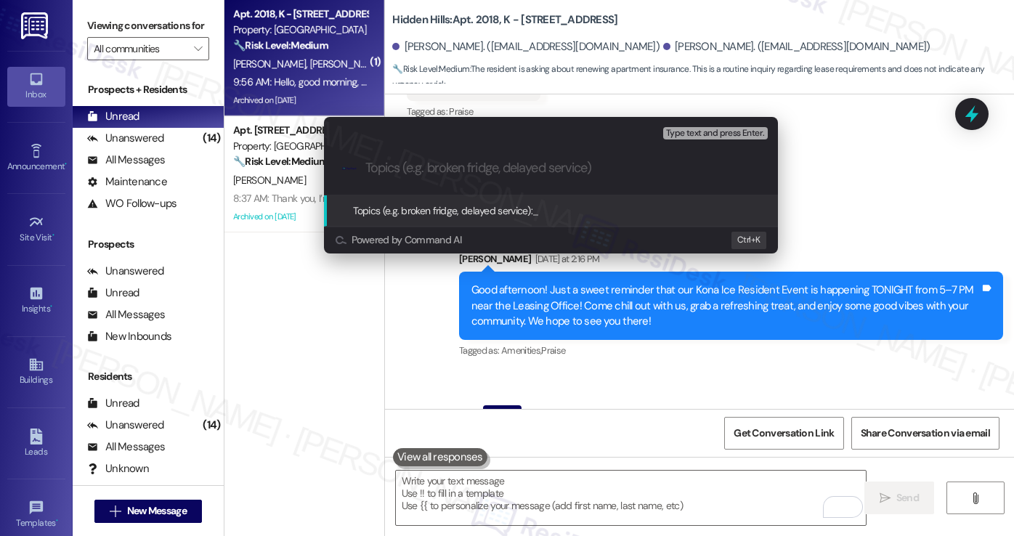
click at [529, 170] on input "Topics (e.g. broken fridge, delayed service)" at bounding box center [562, 168] width 394 height 15
paste input "Question About Apartment Insurance Renewal"
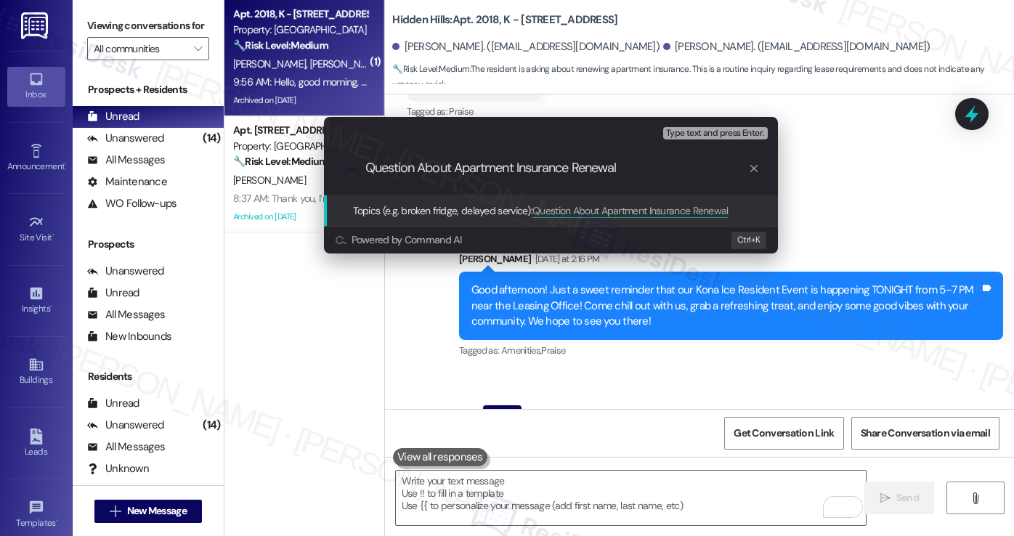
drag, startPoint x: 456, startPoint y: 166, endPoint x: 338, endPoint y: 166, distance: 117.7
click at [338, 166] on div ".cls-1{fill:#0a055f;}.cls-2{fill:#0cc4c4;} resideskLogoBlueOrange Question Abou…" at bounding box center [551, 168] width 454 height 52
type input "Confirm Apartment Insurance Renewal"
click at [426, 167] on input "Confirm Apartment Insurance Renewal" at bounding box center [556, 168] width 383 height 15
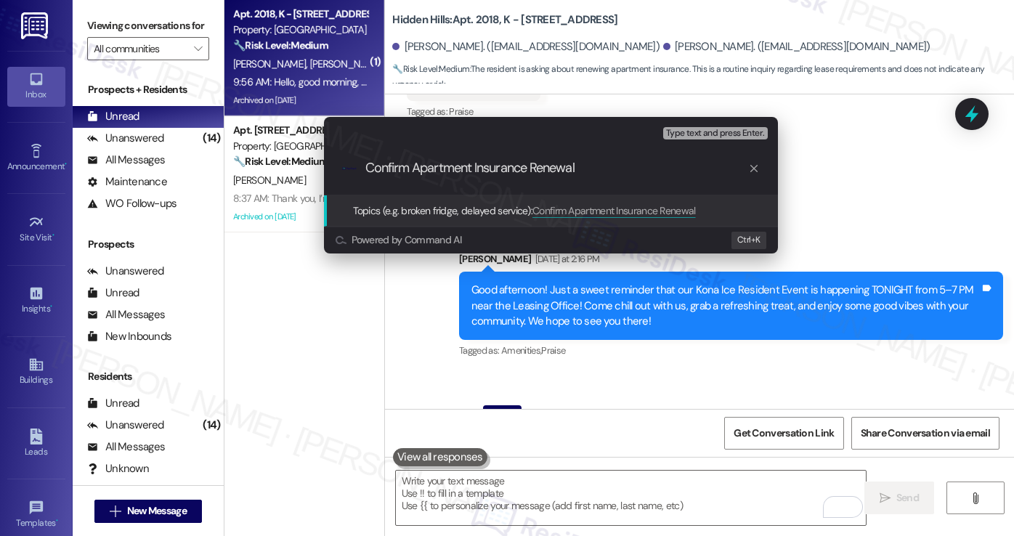
click at [426, 167] on input "Confirm Apartment Insurance Renewal" at bounding box center [556, 168] width 383 height 15
click at [403, 165] on input "Confirm Apartment Insurance Renewal" at bounding box center [556, 168] width 383 height 15
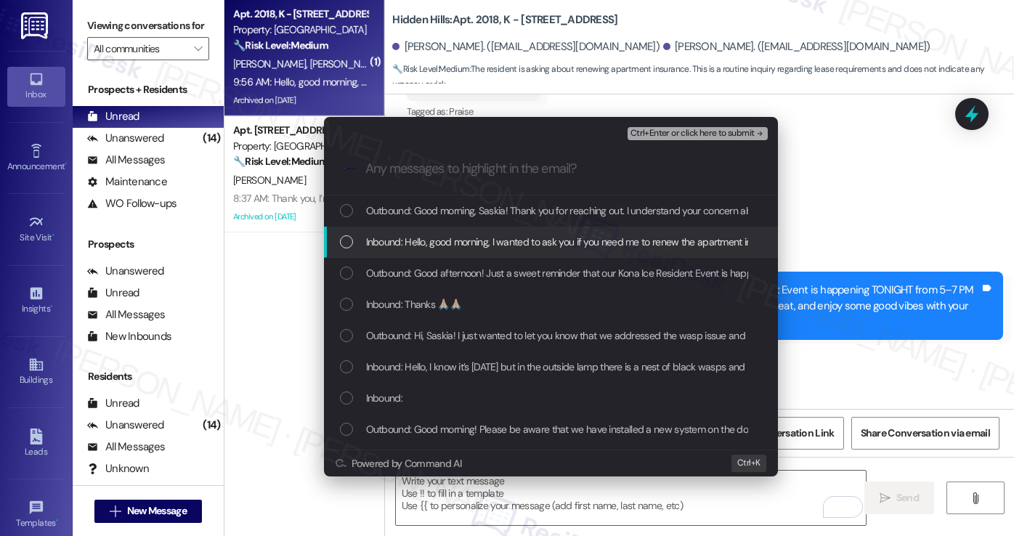
click at [421, 239] on span "Inbound: Hello, good morning, I wanted to ask you if you need me to renew the a…" at bounding box center [578, 242] width 424 height 16
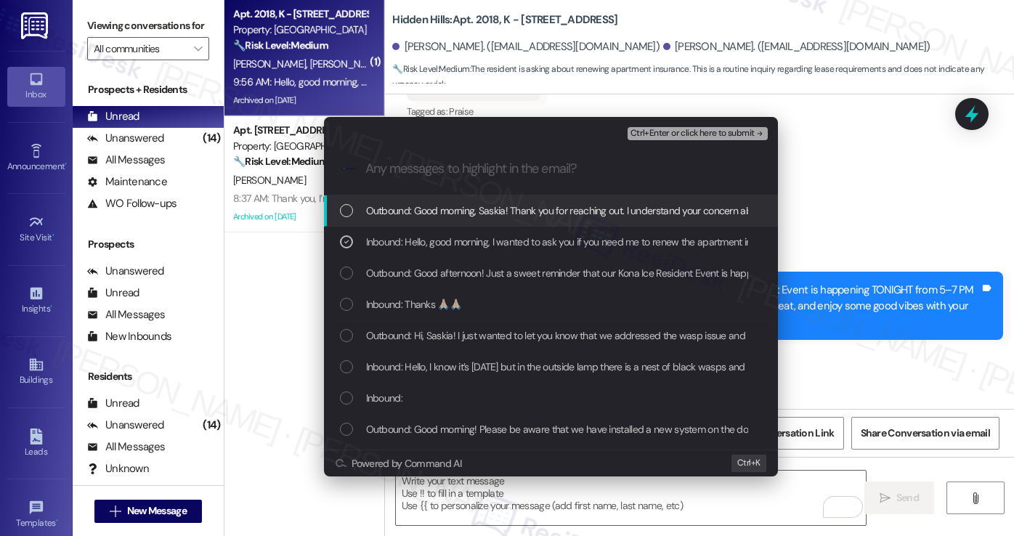
click at [689, 133] on span "Ctrl+Enter or click here to submit" at bounding box center [692, 134] width 124 height 10
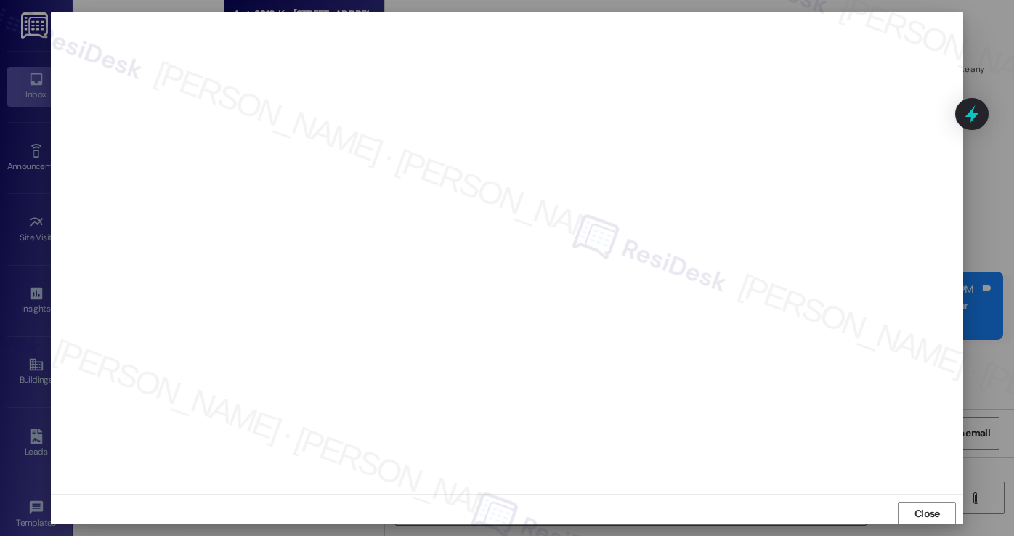
scroll to position [37760, 0]
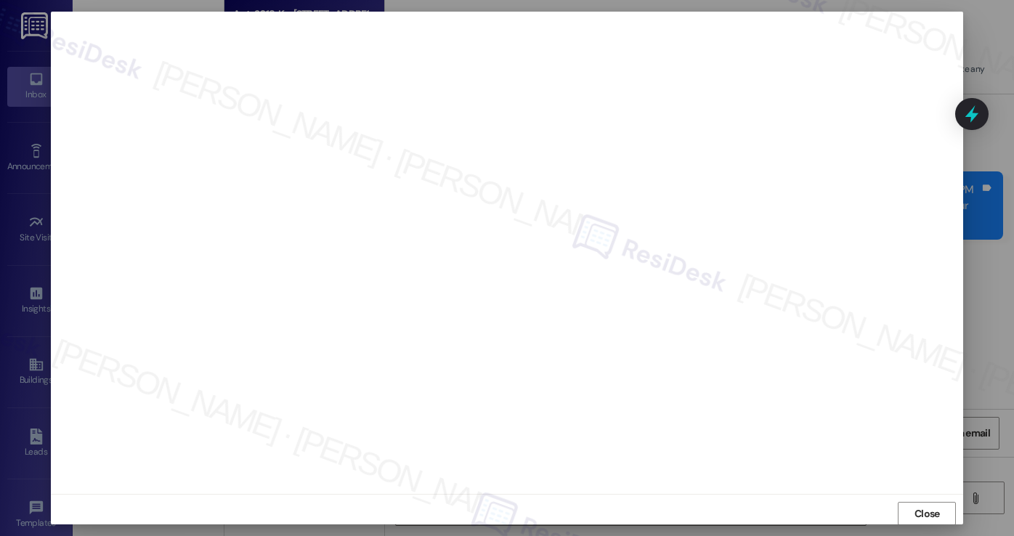
click at [984, 194] on div at bounding box center [507, 268] width 1014 height 536
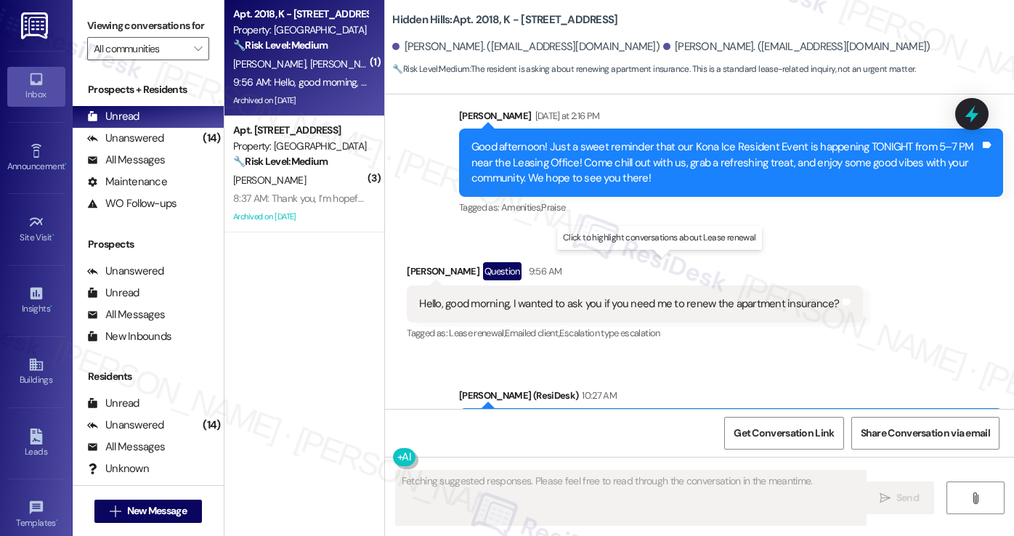
scroll to position [37804, 0]
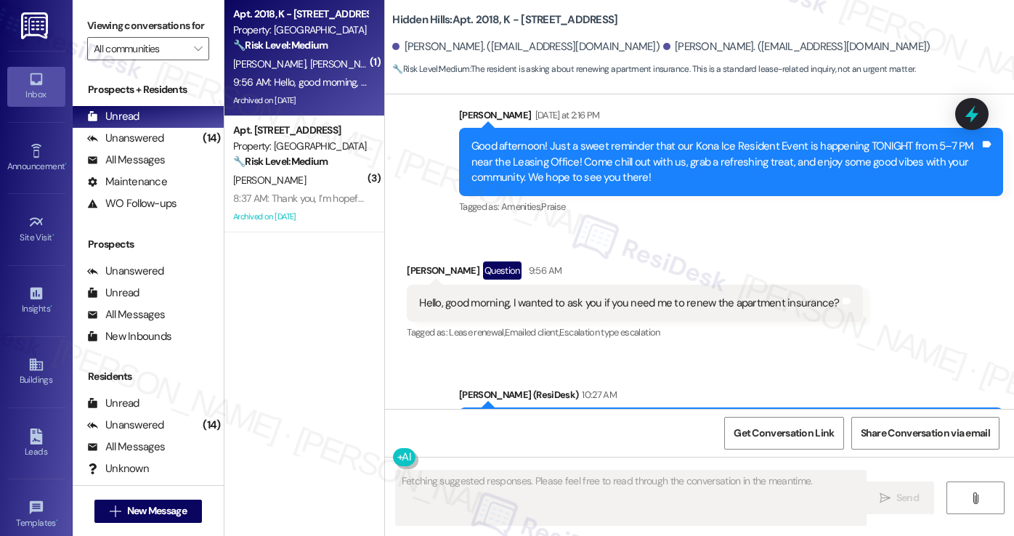
click at [664, 407] on div "Good morning, [PERSON_NAME]! Thank you for reaching out. I understand your conc…" at bounding box center [731, 433] width 544 height 53
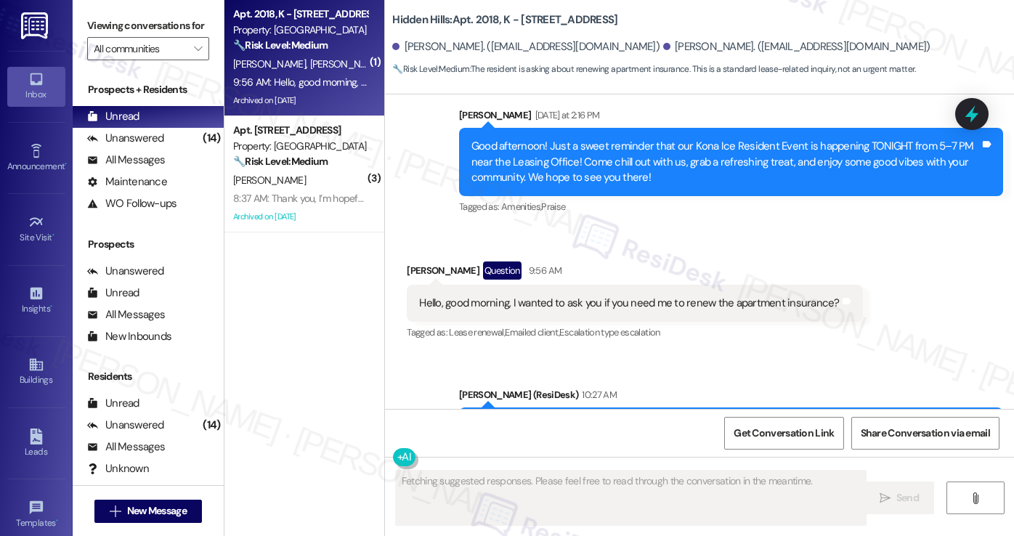
click at [664, 407] on div "Good morning, [PERSON_NAME]! Thank you for reaching out. I understand your conc…" at bounding box center [731, 433] width 544 height 53
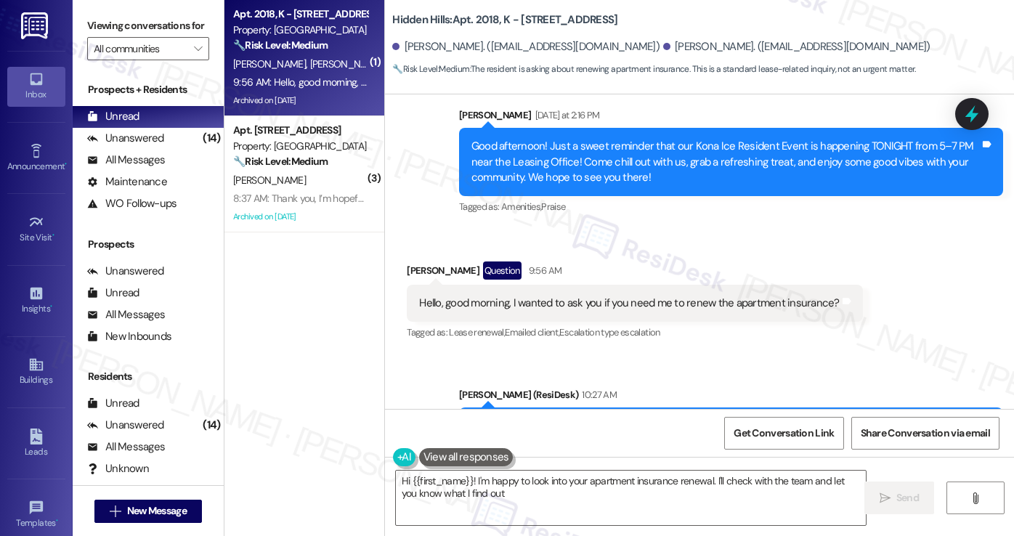
type textarea "Hi {{first_name}}! I'm happy to look into your apartment insurance renewal. I'l…"
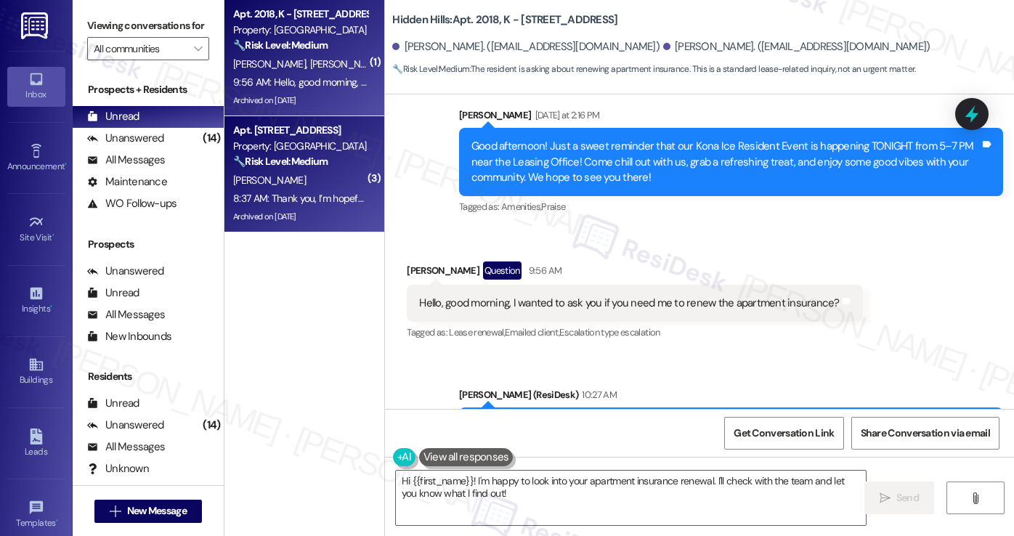
click at [320, 155] on strong "🔧 Risk Level: Medium" at bounding box center [280, 161] width 94 height 13
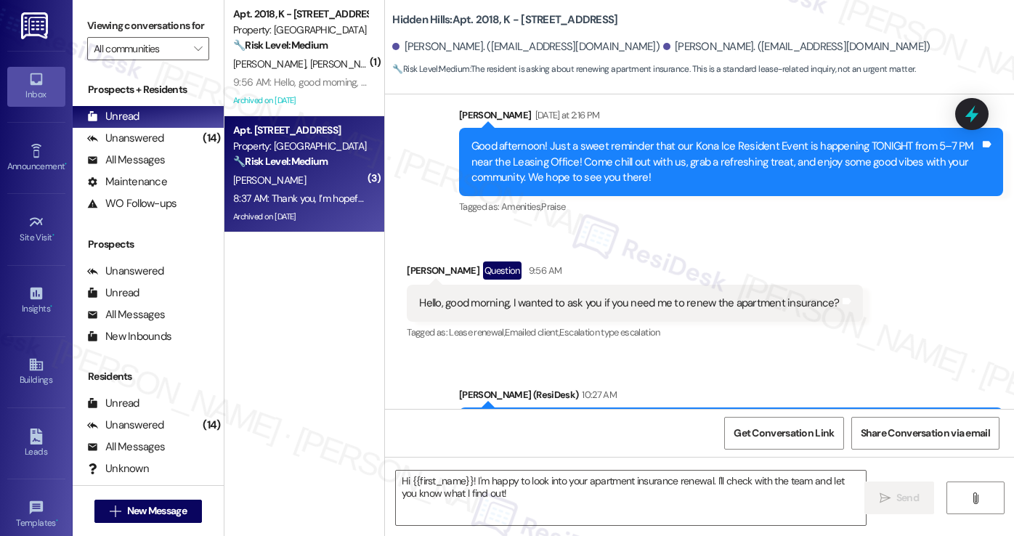
type textarea "Fetching suggested responses. Please feel free to read through the conversation…"
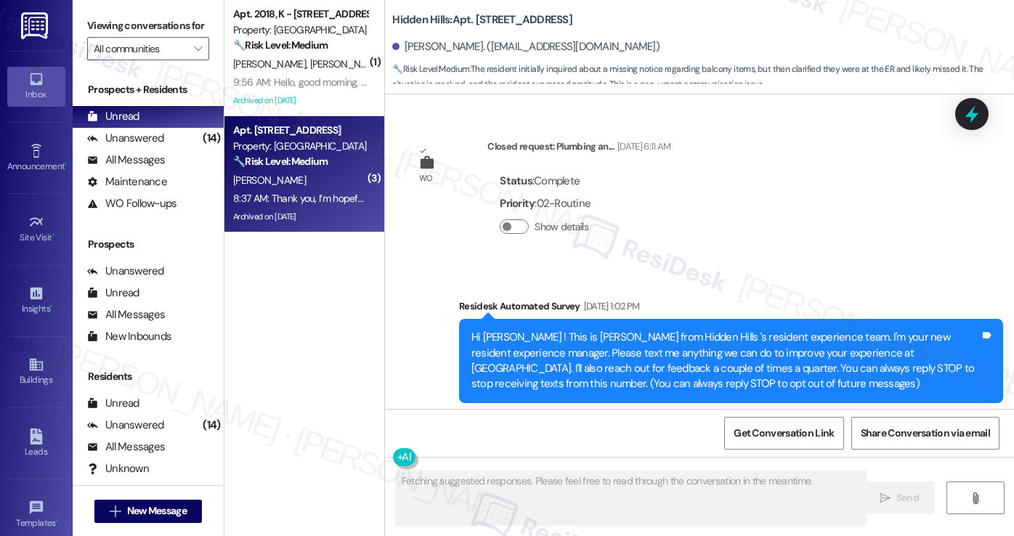
scroll to position [27070, 0]
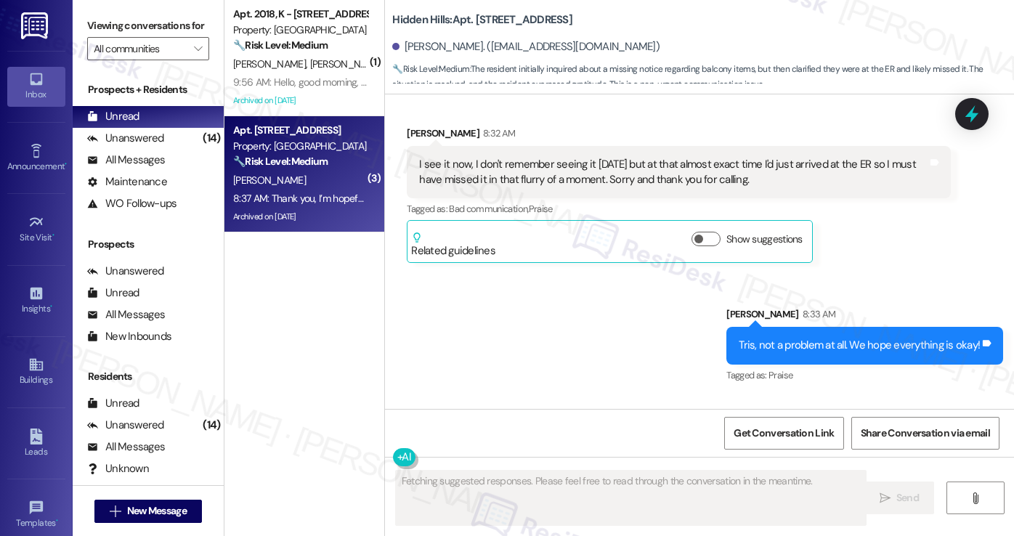
click at [555, 461] on div "Thank you, I’m hopeful things will be ok soon." at bounding box center [520, 468] width 203 height 15
click at [833, 338] on div "Tris, not a problem at all. We hope everything is okay!" at bounding box center [859, 345] width 241 height 15
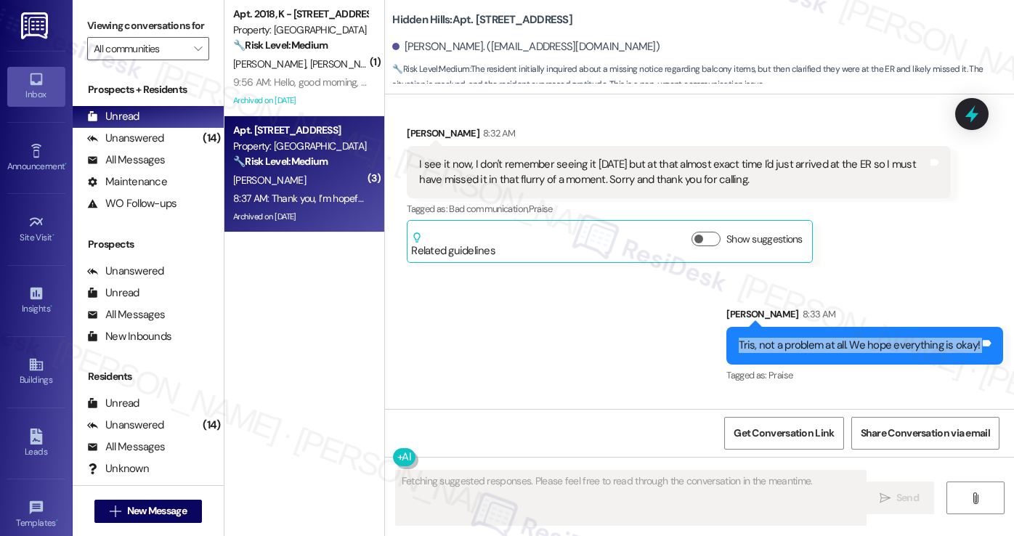
click at [833, 338] on div "Tris, not a problem at all. We hope everything is okay!" at bounding box center [859, 345] width 241 height 15
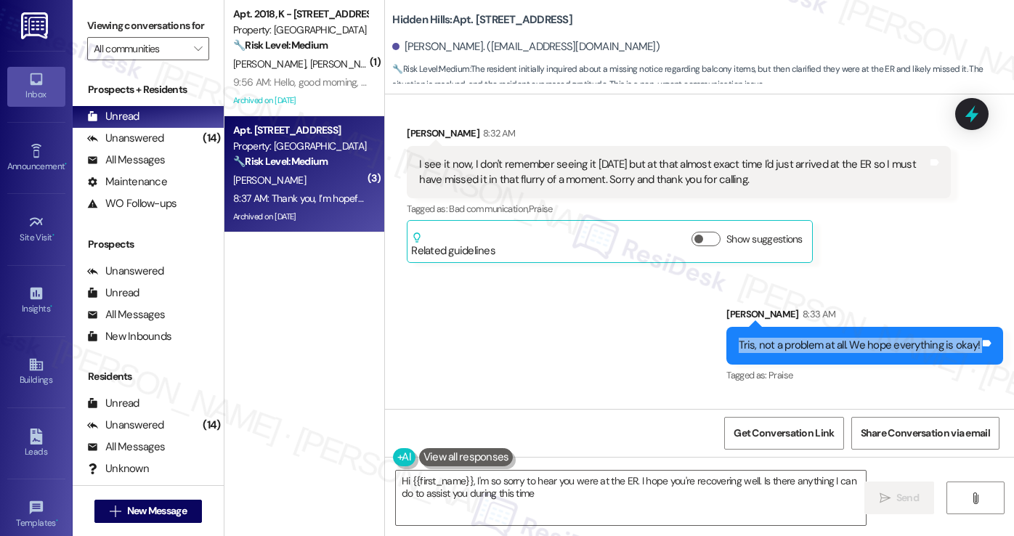
type textarea "Hi {{first_name}}, I'm so sorry to hear you were at the ER. I hope you're recov…"
click at [493, 461] on div "Thank you, I’m hopeful things will be ok soon." at bounding box center [520, 468] width 203 height 15
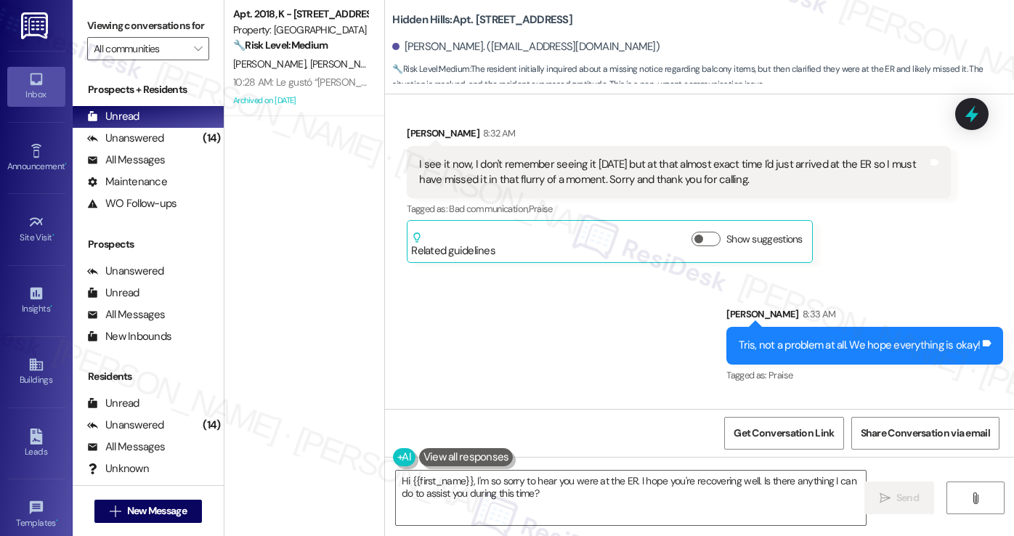
click at [493, 461] on div "Thank you, I’m hopeful things will be ok soon." at bounding box center [520, 468] width 203 height 15
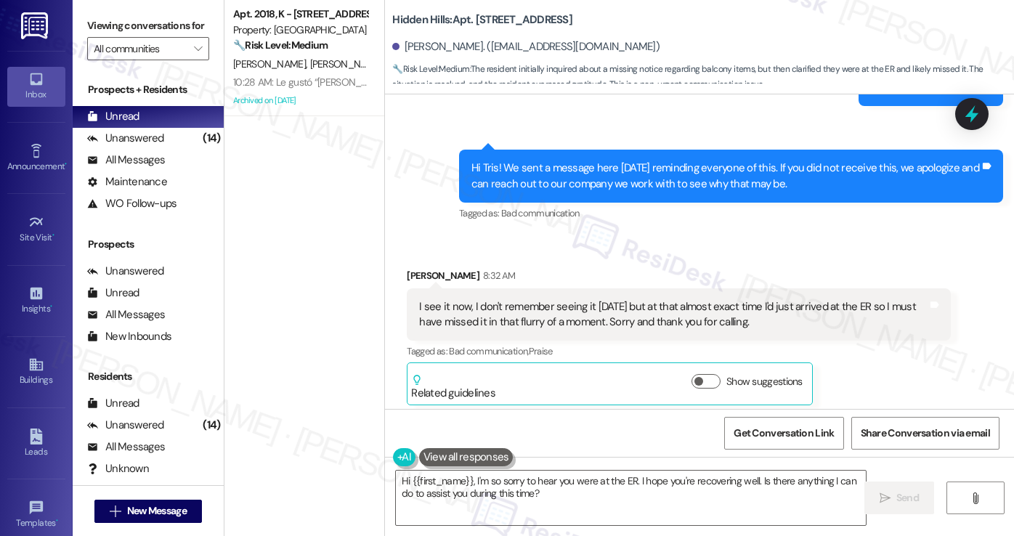
scroll to position [26852, 0]
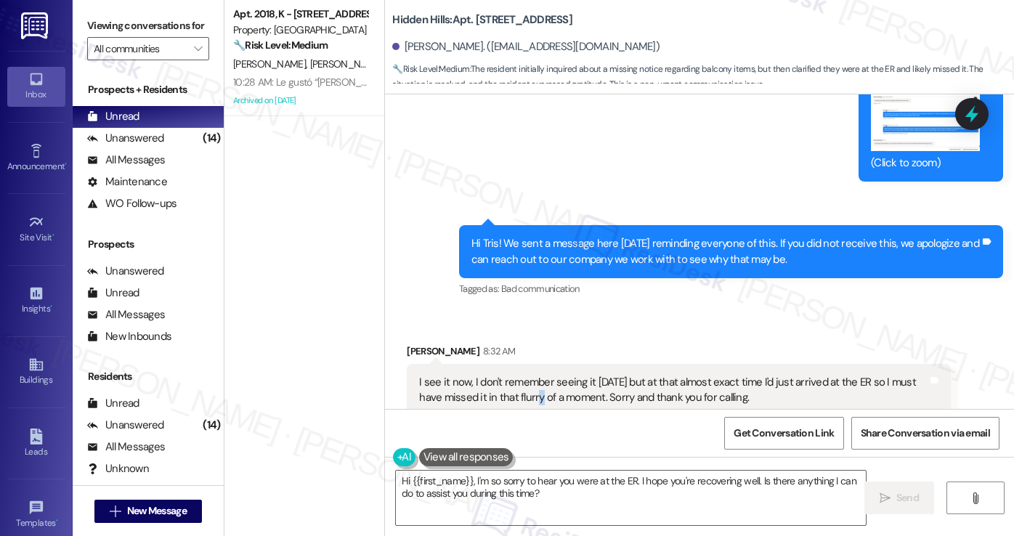
click at [519, 375] on div "I see it now, I don't remember seeing it [DATE] but at that almost exact time I…" at bounding box center [673, 390] width 508 height 31
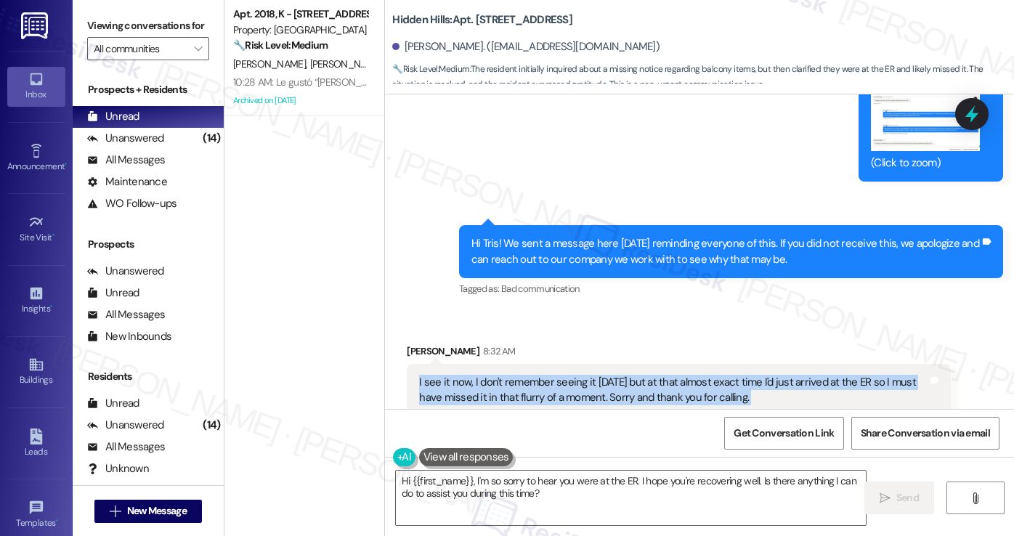
click at [519, 375] on div "I see it now, I don't remember seeing it [DATE] but at that almost exact time I…" at bounding box center [673, 390] width 508 height 31
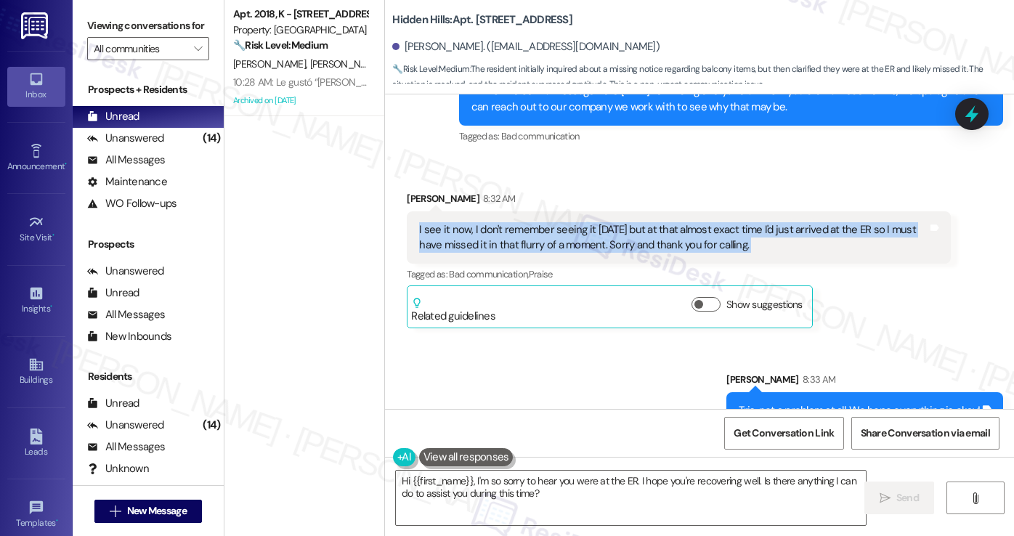
scroll to position [27070, 0]
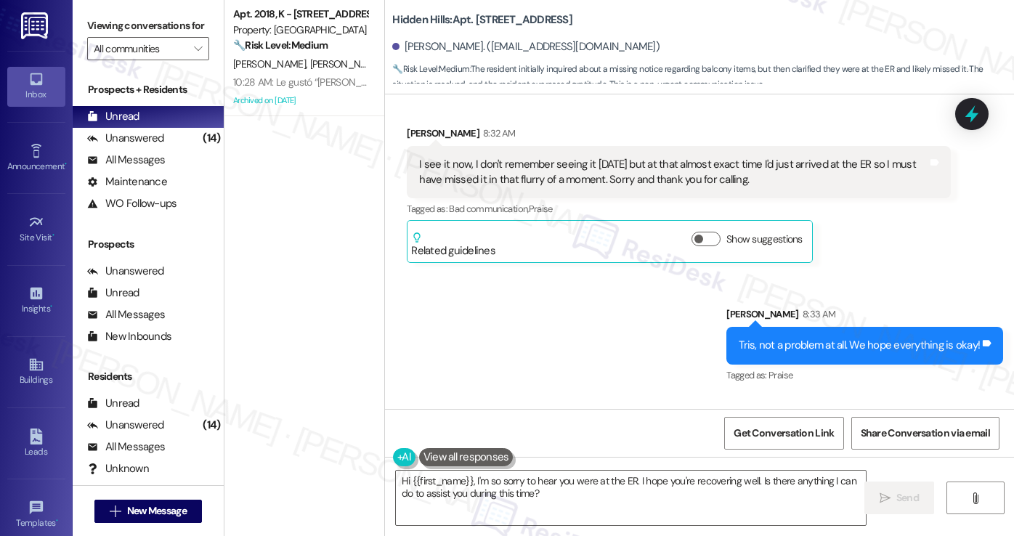
click at [860, 338] on div "Tris, not a problem at all. We hope everything is okay!" at bounding box center [859, 345] width 241 height 15
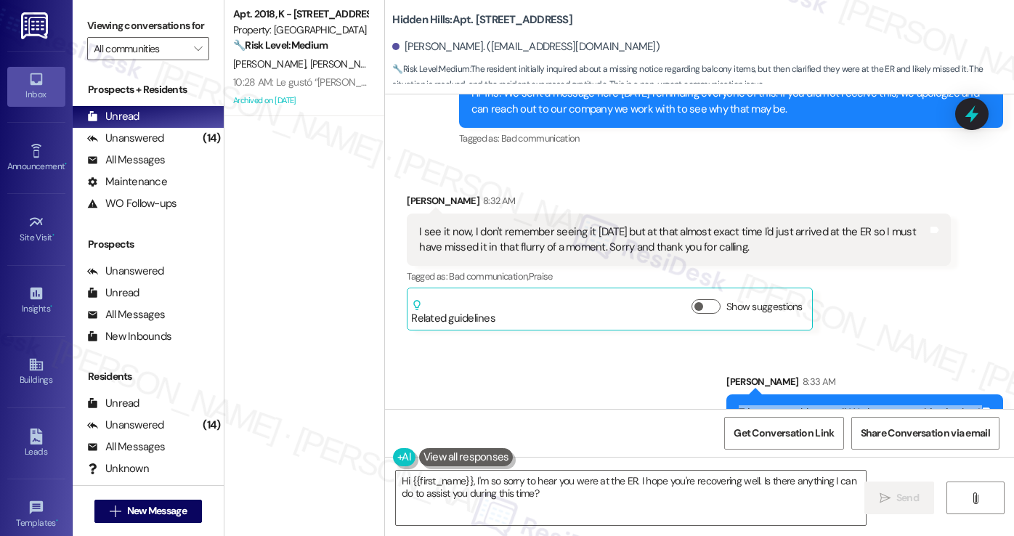
scroll to position [26925, 0]
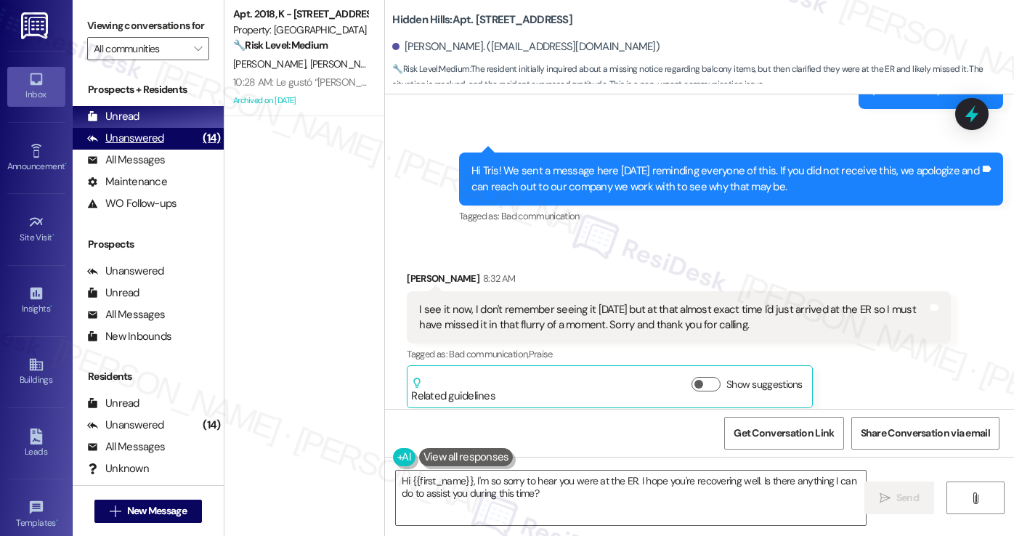
click at [148, 146] on div "Unanswered" at bounding box center [125, 138] width 77 height 15
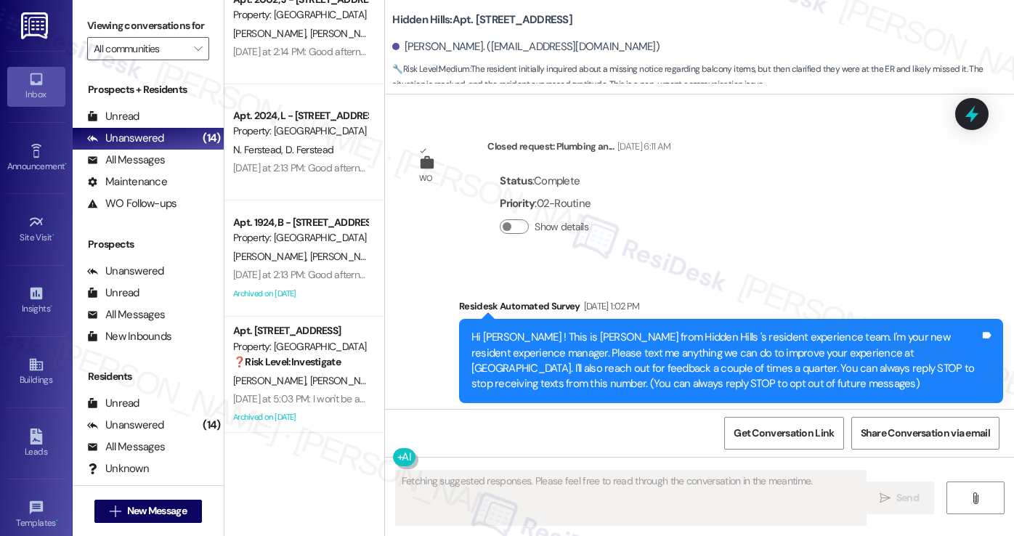
scroll to position [27070, 0]
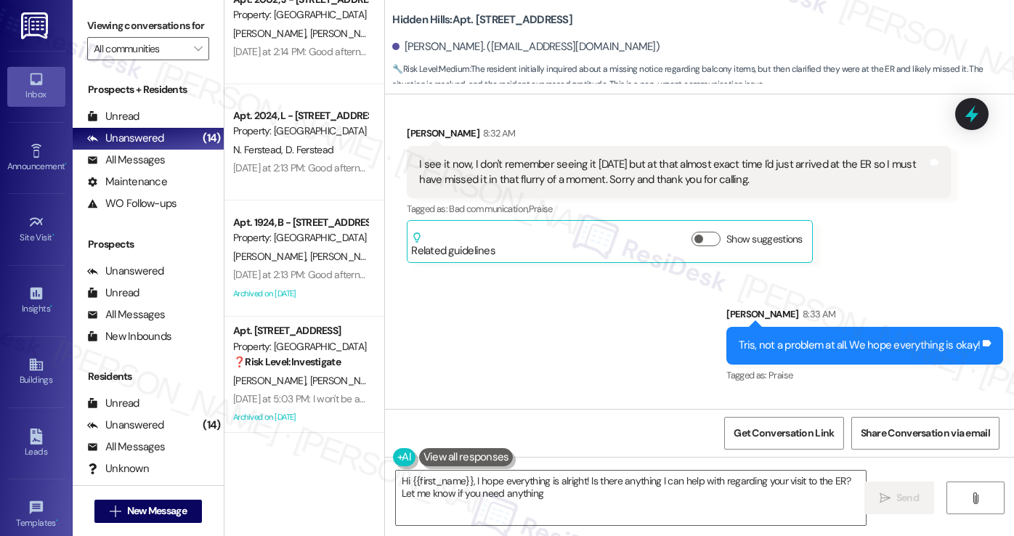
type textarea "Hi {{first_name}}, I hope everything is alright! Is there anything I can help w…"
